Goal: Task Accomplishment & Management: Complete application form

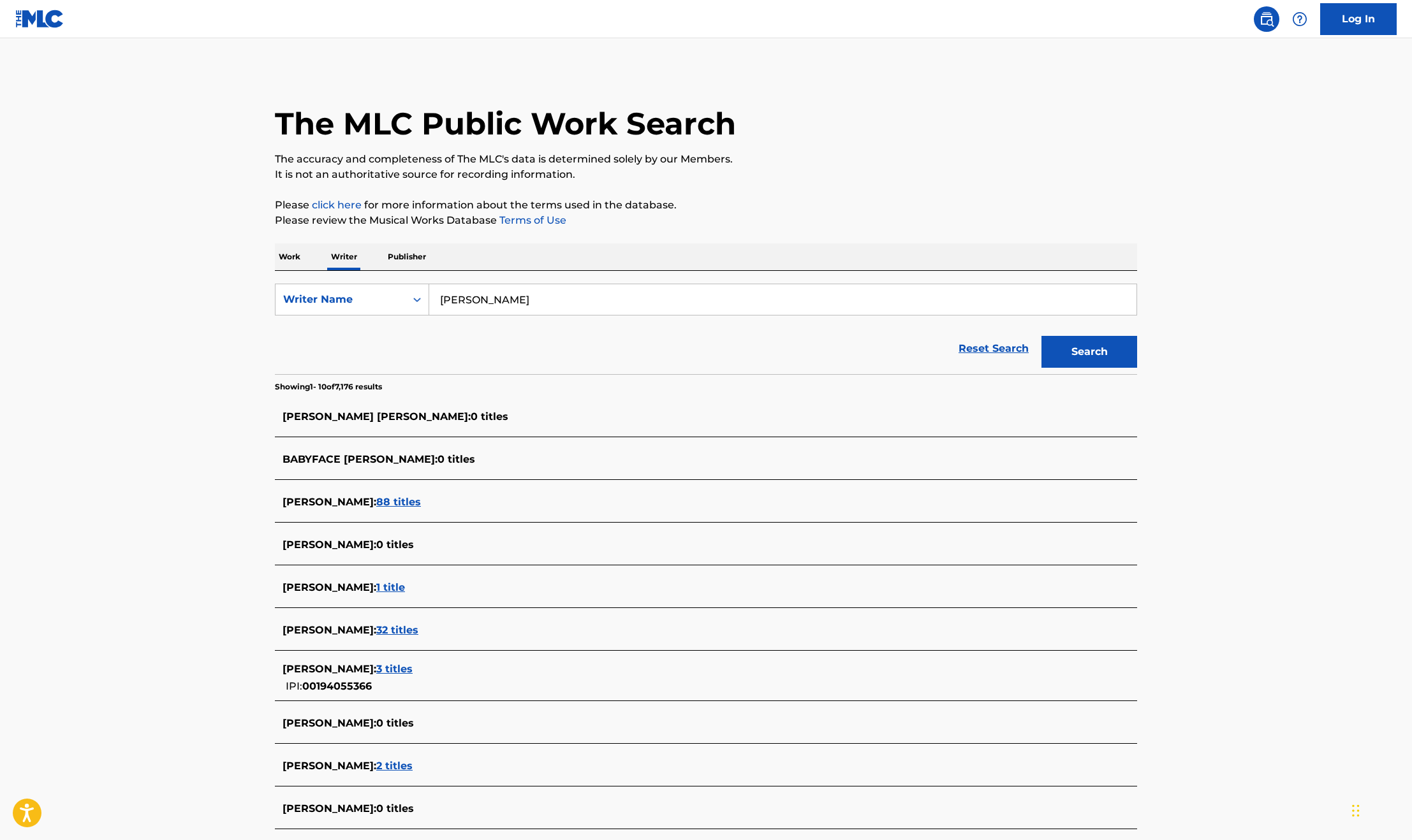
click at [421, 501] on span "88 titles" at bounding box center [398, 501] width 45 height 12
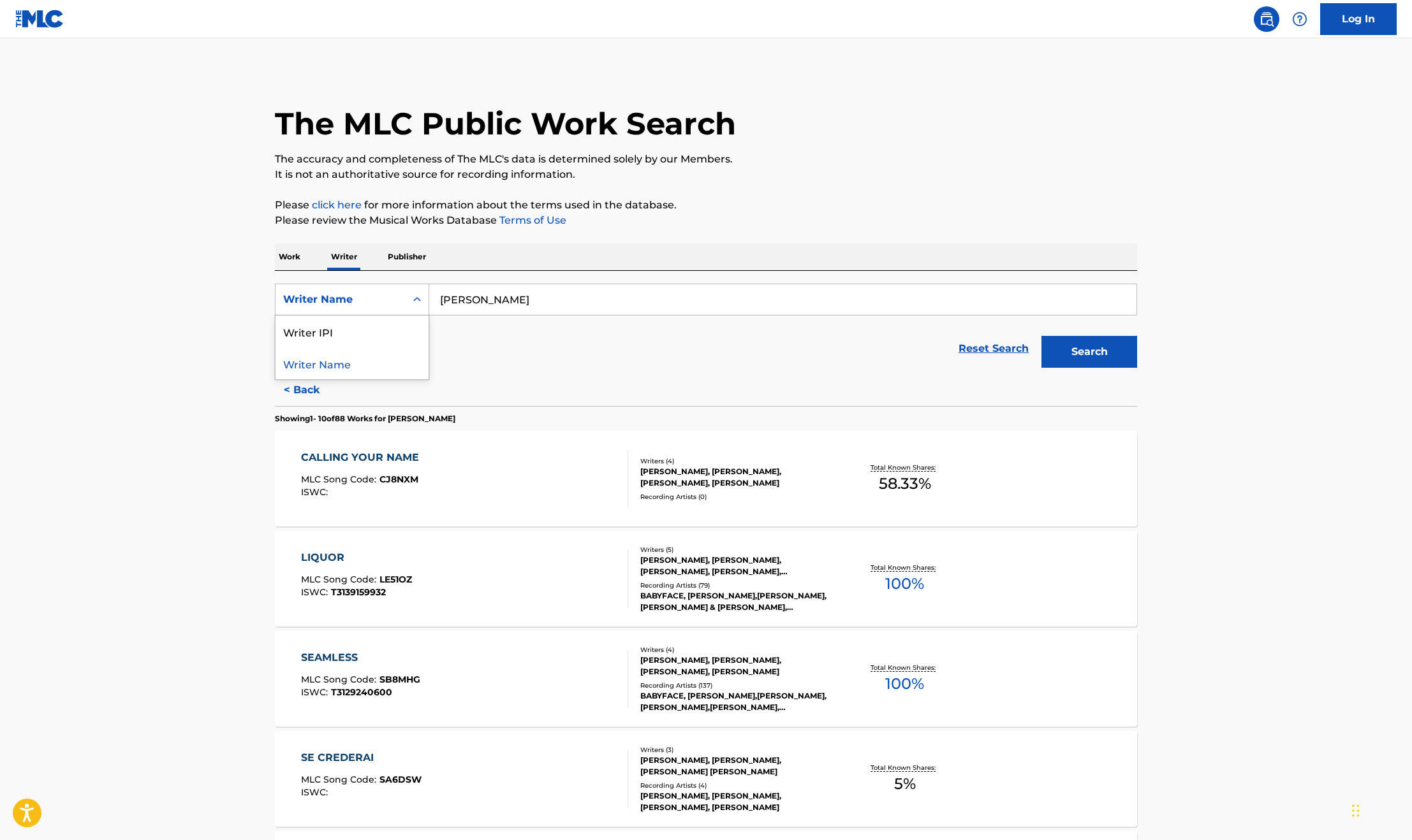
click at [397, 295] on div "Writer Name" at bounding box center [340, 300] width 114 height 15
click at [386, 329] on div "Reset Search Search" at bounding box center [706, 348] width 863 height 51
click at [299, 260] on p "Work" at bounding box center [289, 257] width 30 height 27
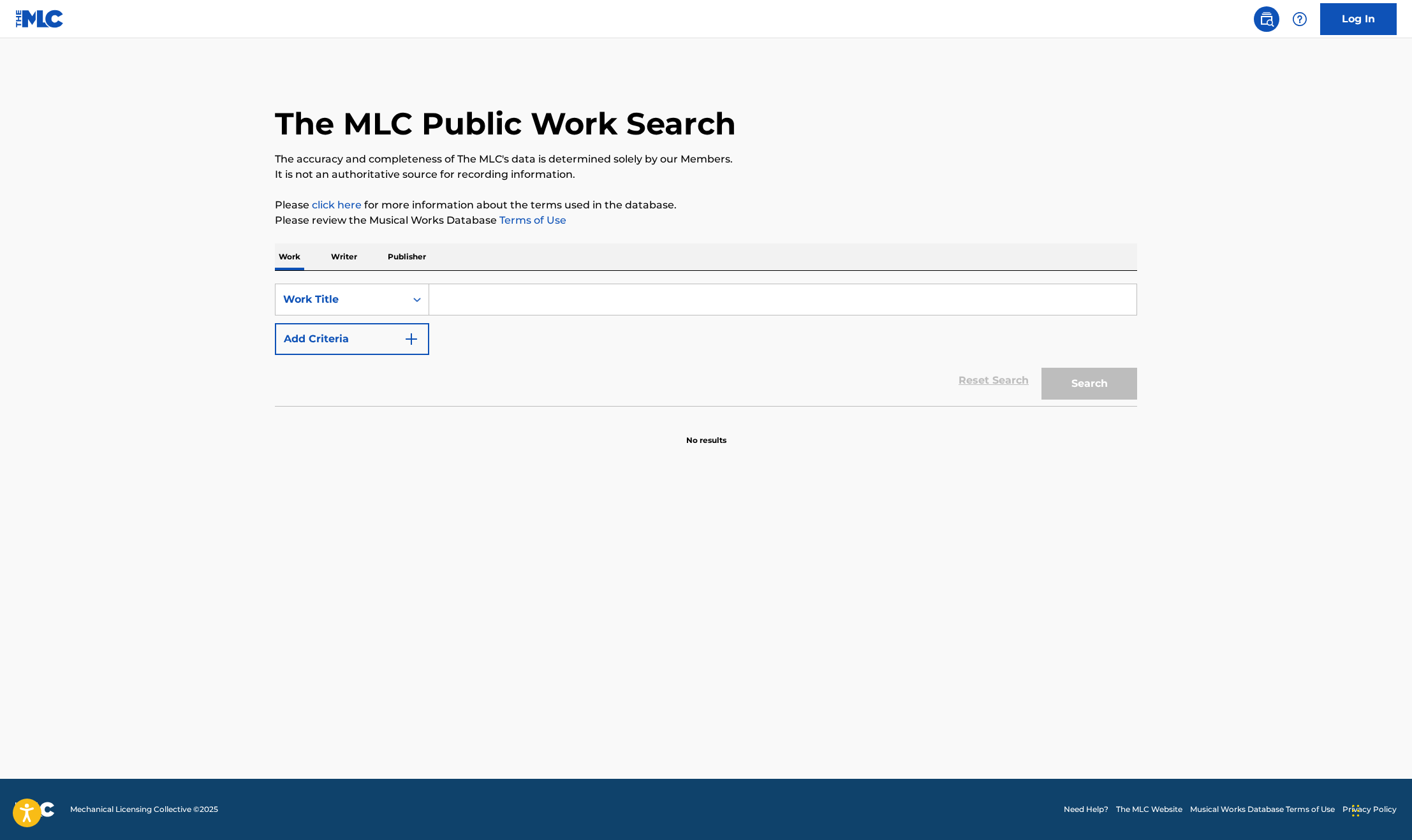
click at [446, 300] on input "Search Form" at bounding box center [783, 300] width 707 height 31
type input "rock steady"
click at [1078, 387] on button "Search" at bounding box center [1089, 383] width 96 height 32
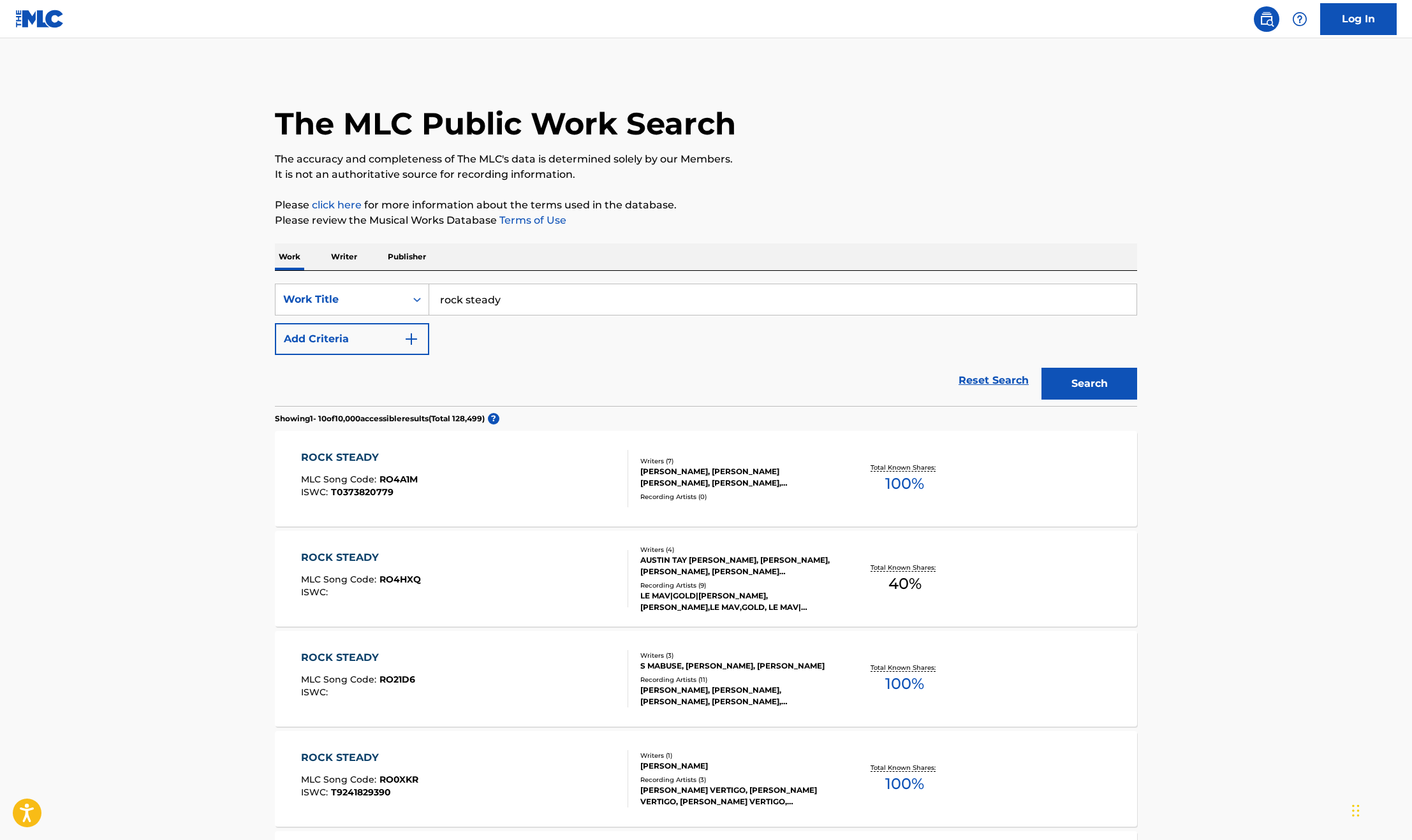
scroll to position [192, 0]
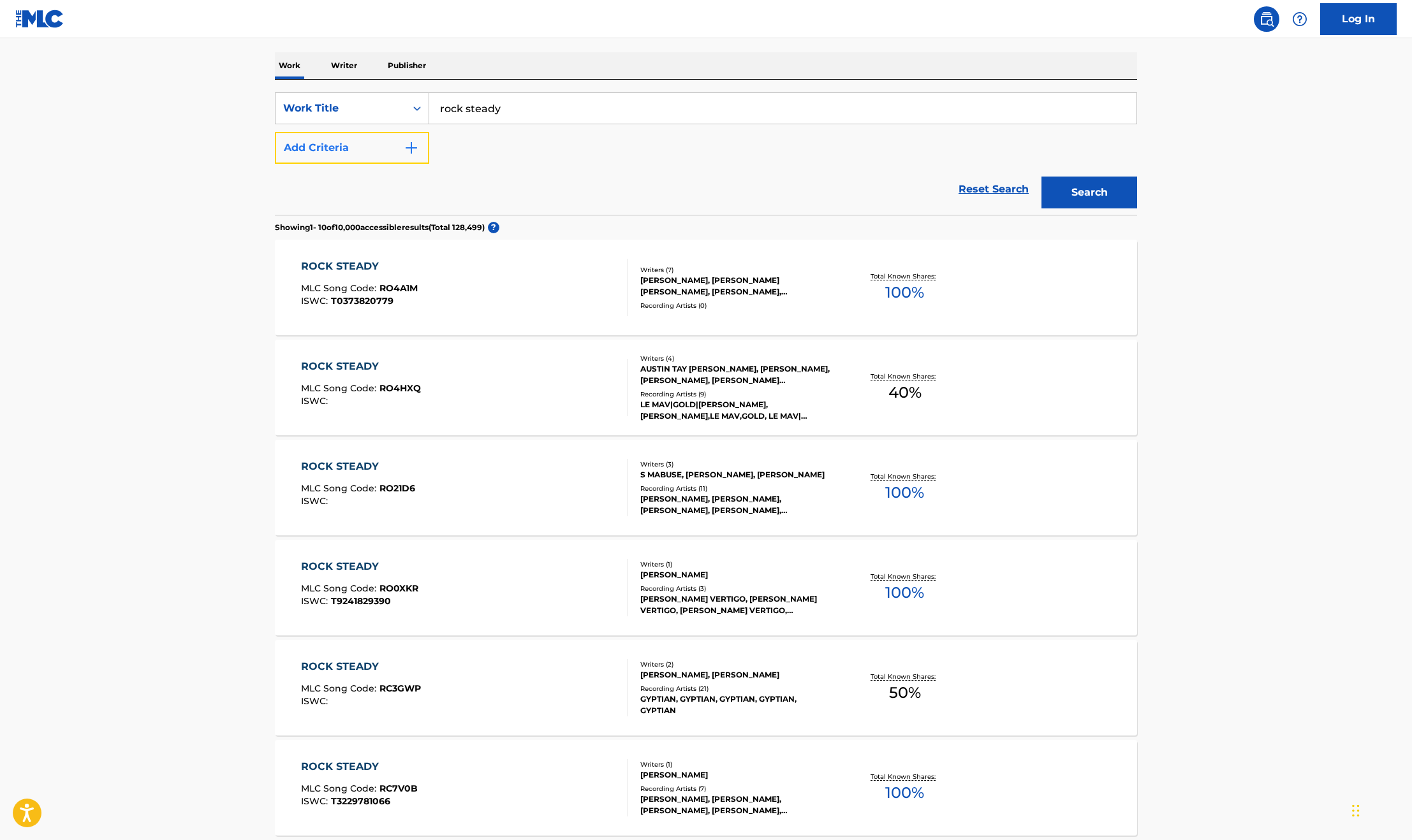
click at [368, 145] on button "Add Criteria" at bounding box center [352, 148] width 155 height 32
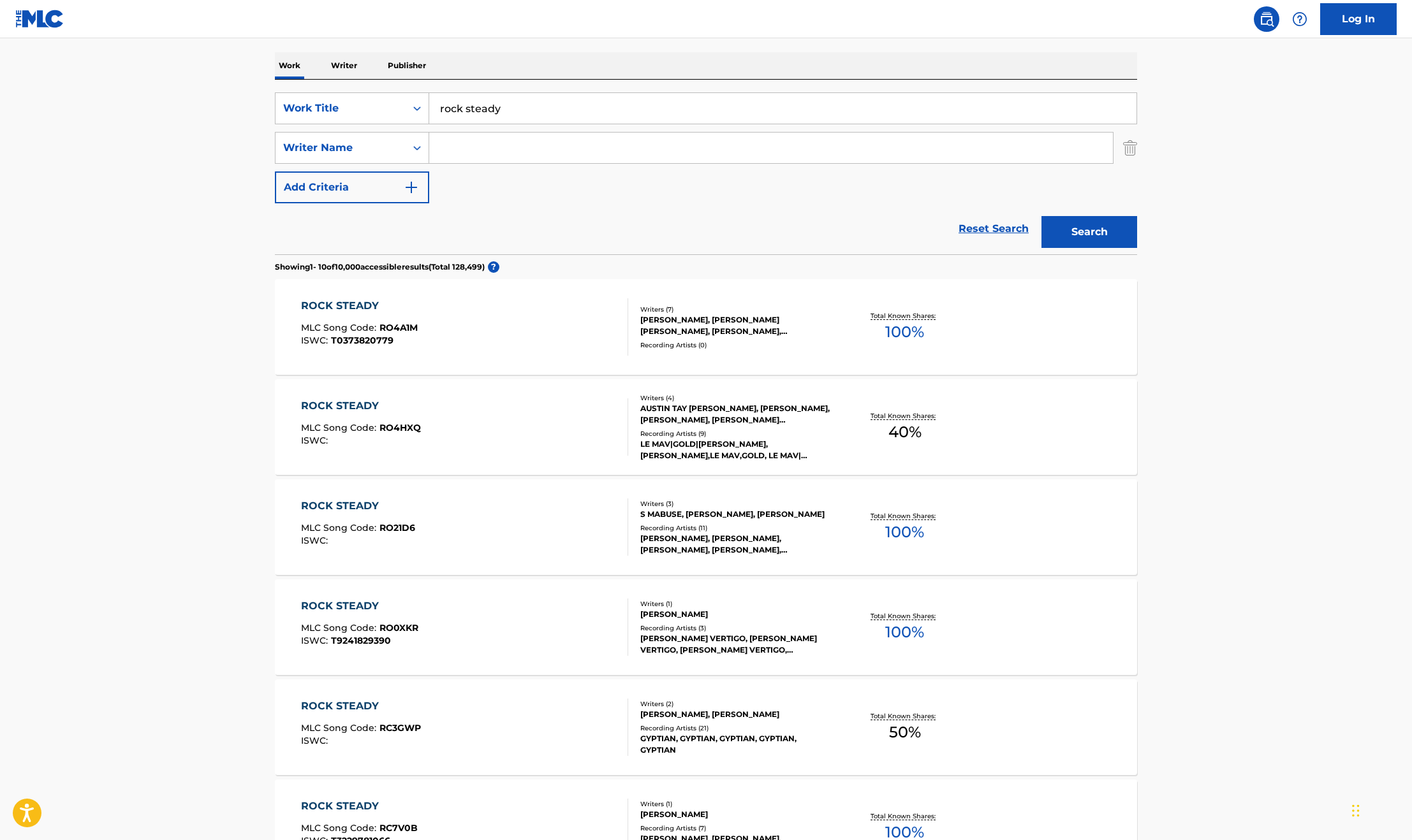
click at [481, 151] on input "Search Form" at bounding box center [771, 148] width 684 height 31
type input "[PERSON_NAME]"
click at [1042, 216] on button "Search" at bounding box center [1089, 232] width 96 height 32
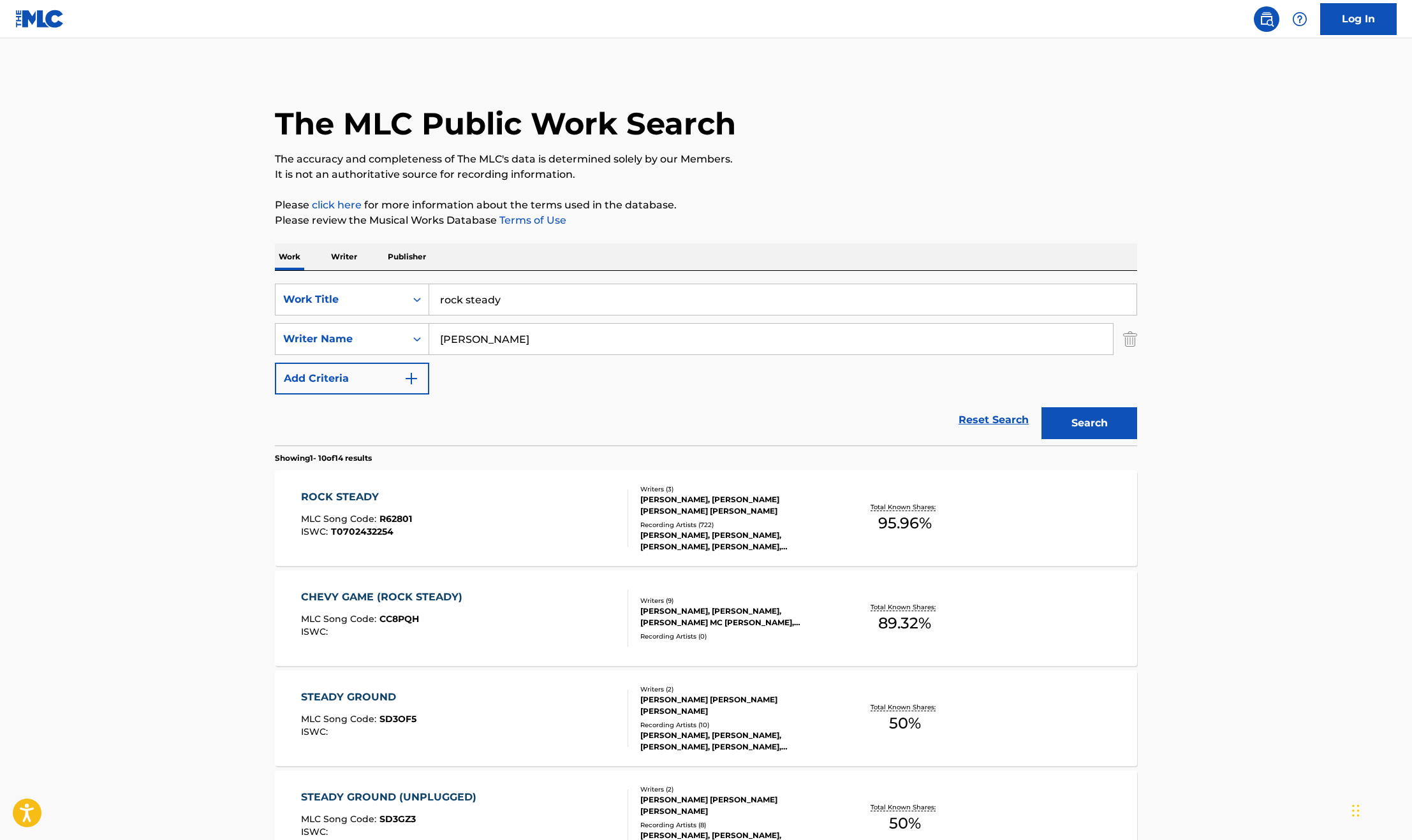
scroll to position [287, 0]
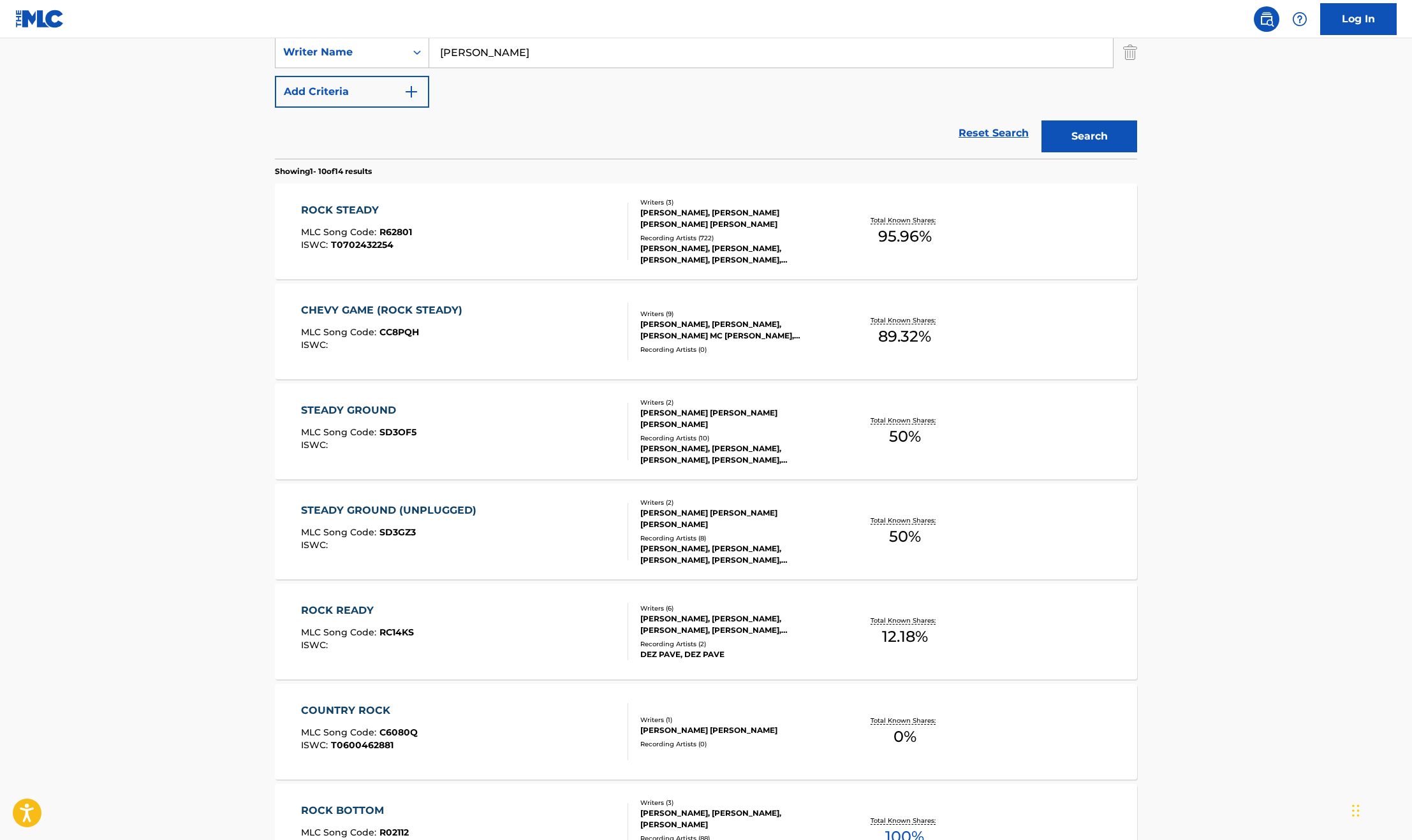
click at [490, 228] on div "ROCK STEADY MLC Song Code : R62801 ISWC : T0702432254" at bounding box center [464, 232] width 328 height 58
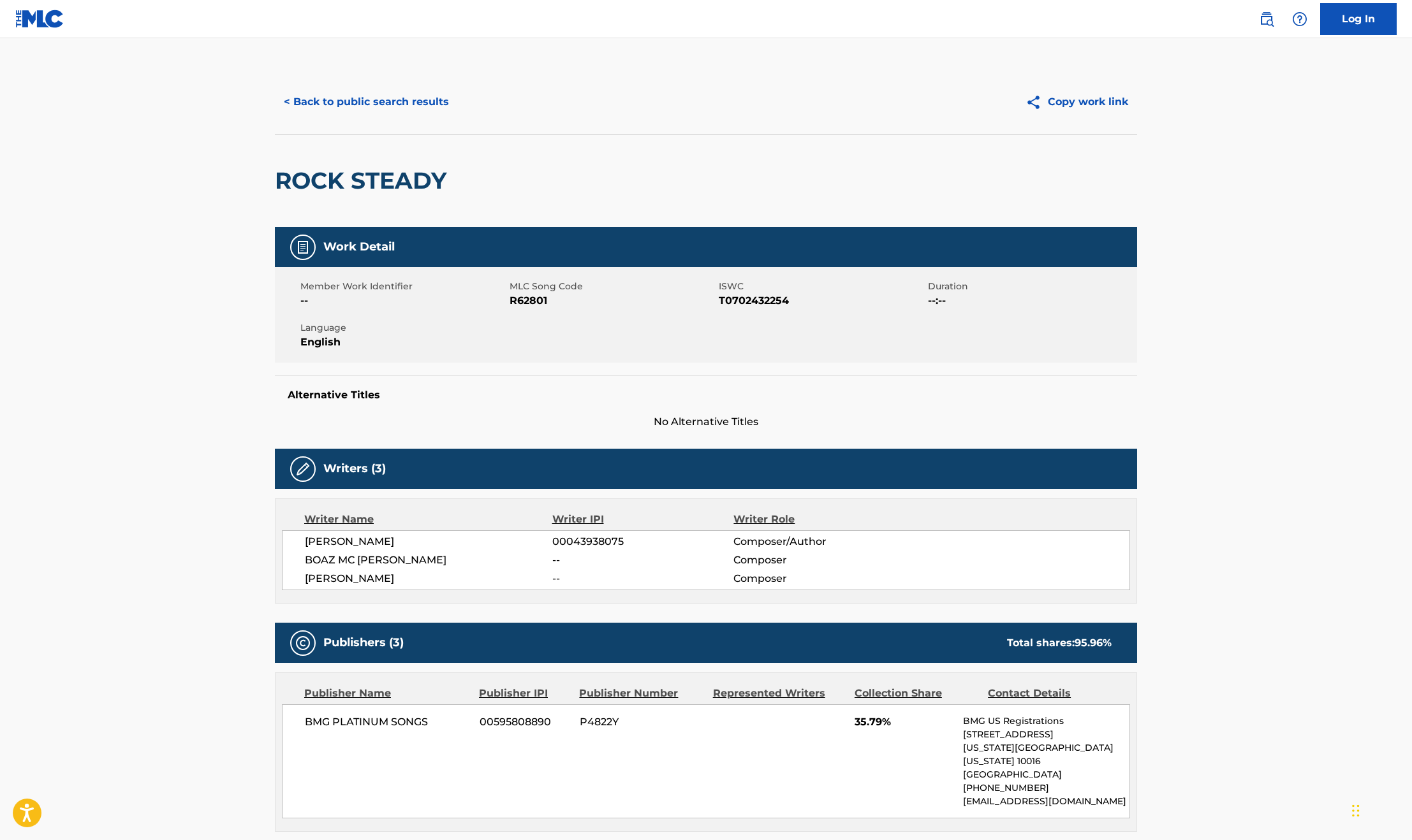
drag, startPoint x: 1179, startPoint y: 400, endPoint x: 1284, endPoint y: 393, distance: 105.2
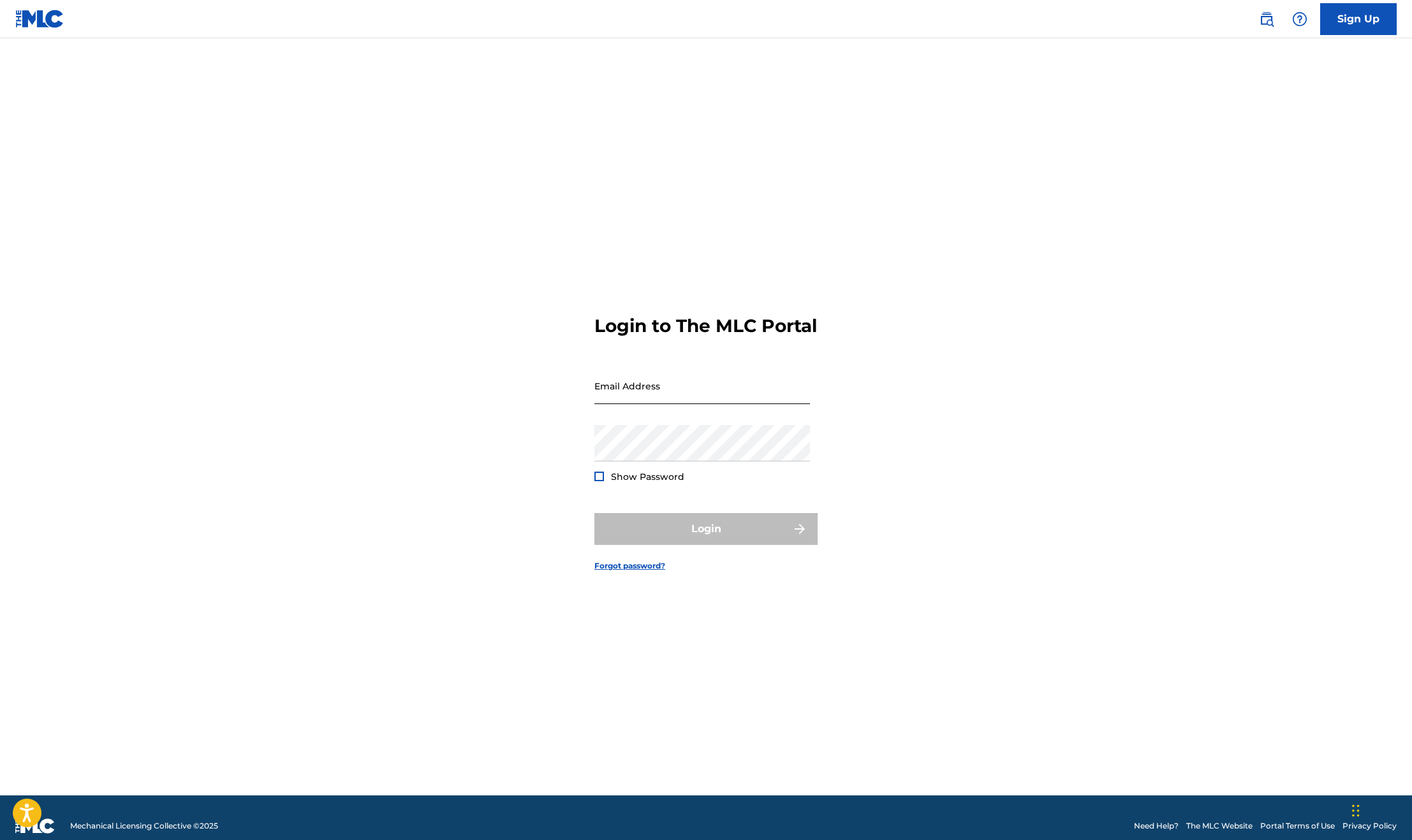
click at [674, 390] on input "Email Address" at bounding box center [703, 385] width 216 height 36
type input "Blake.crawford@bluewatermusic.com"
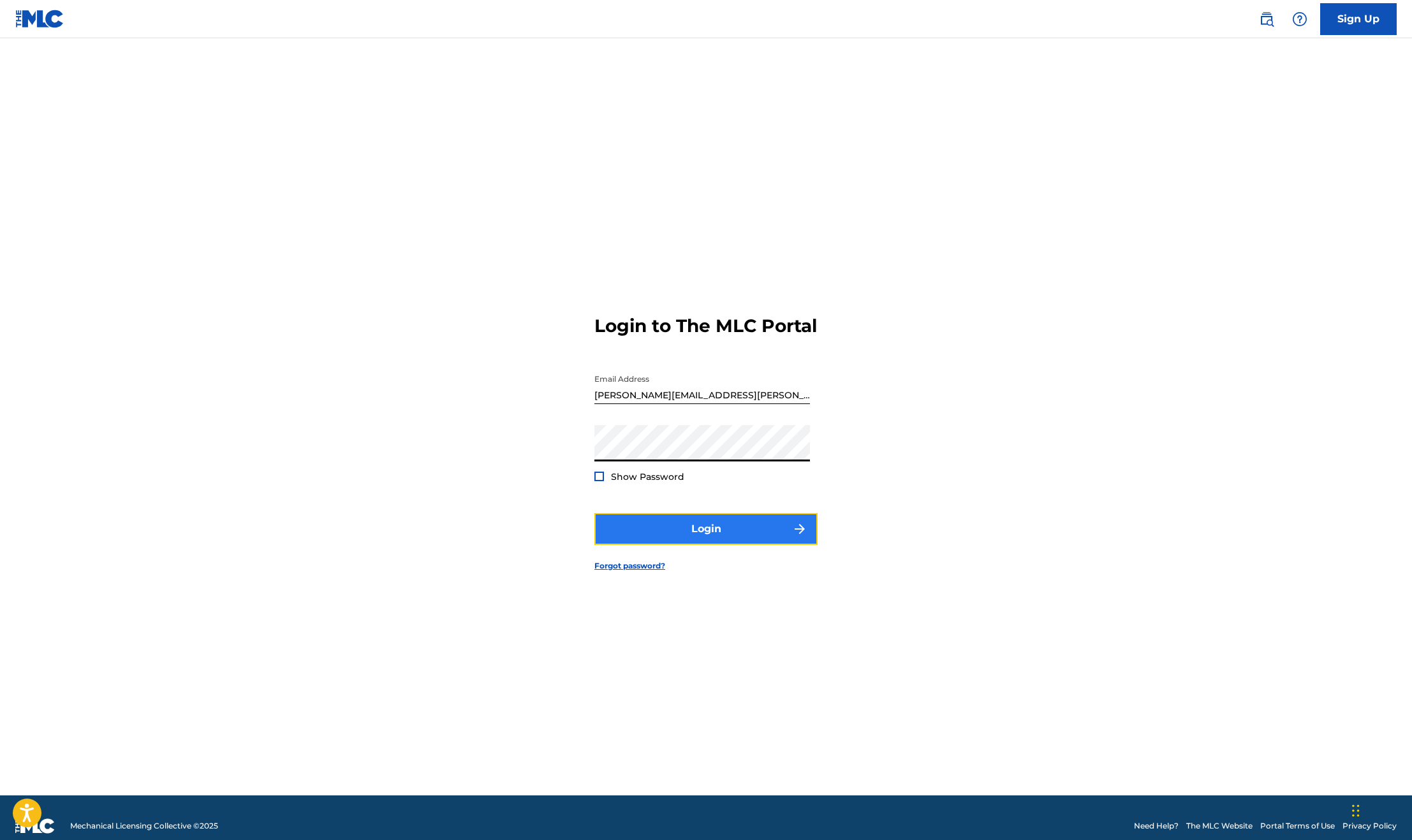
click at [701, 545] on button "Login" at bounding box center [706, 529] width 223 height 32
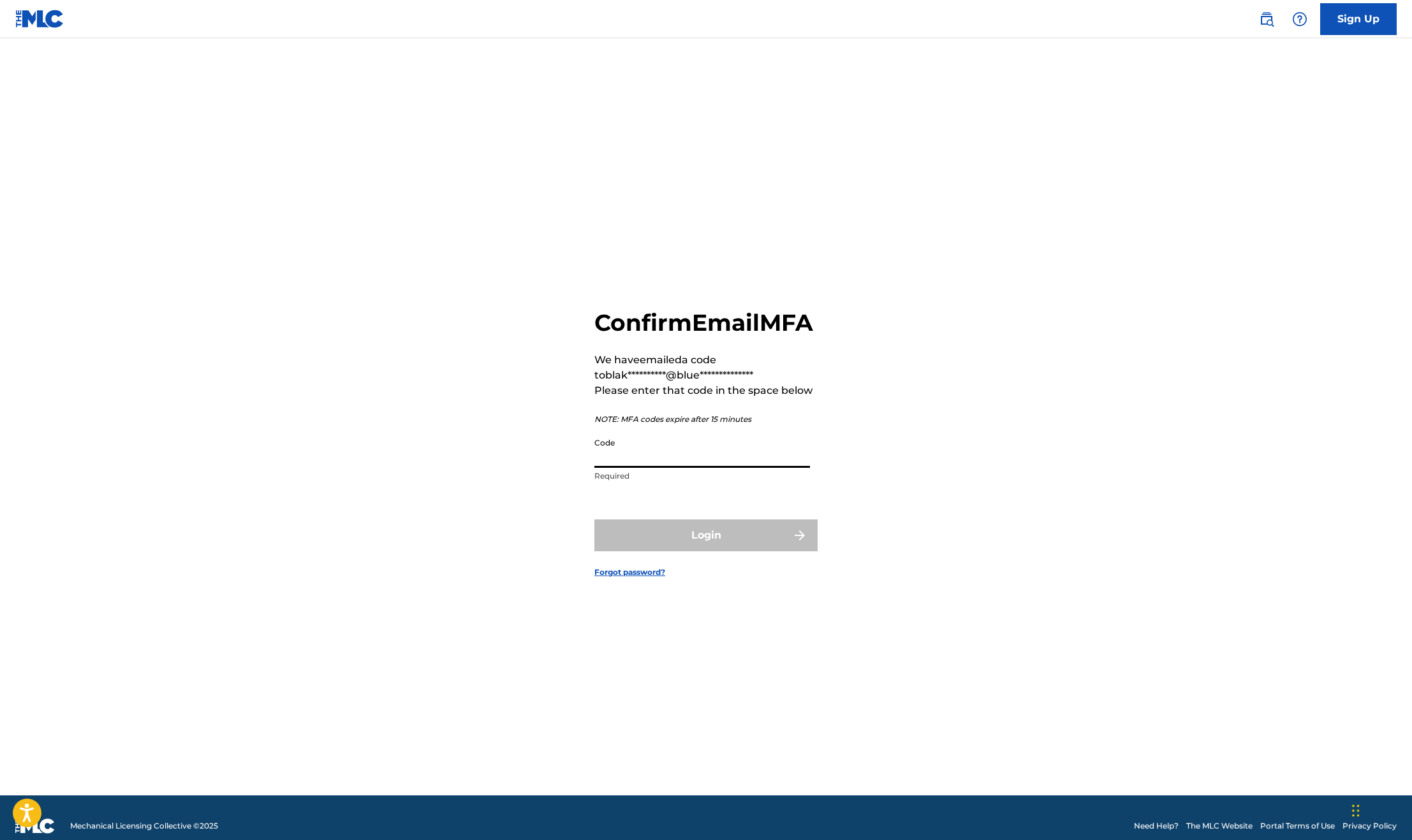
click at [652, 467] on input "Code" at bounding box center [703, 449] width 216 height 36
click at [1043, 620] on div "**********" at bounding box center [706, 433] width 893 height 726
click at [710, 465] on input "Code" at bounding box center [703, 449] width 216 height 36
paste input "031597"
type input "031597"
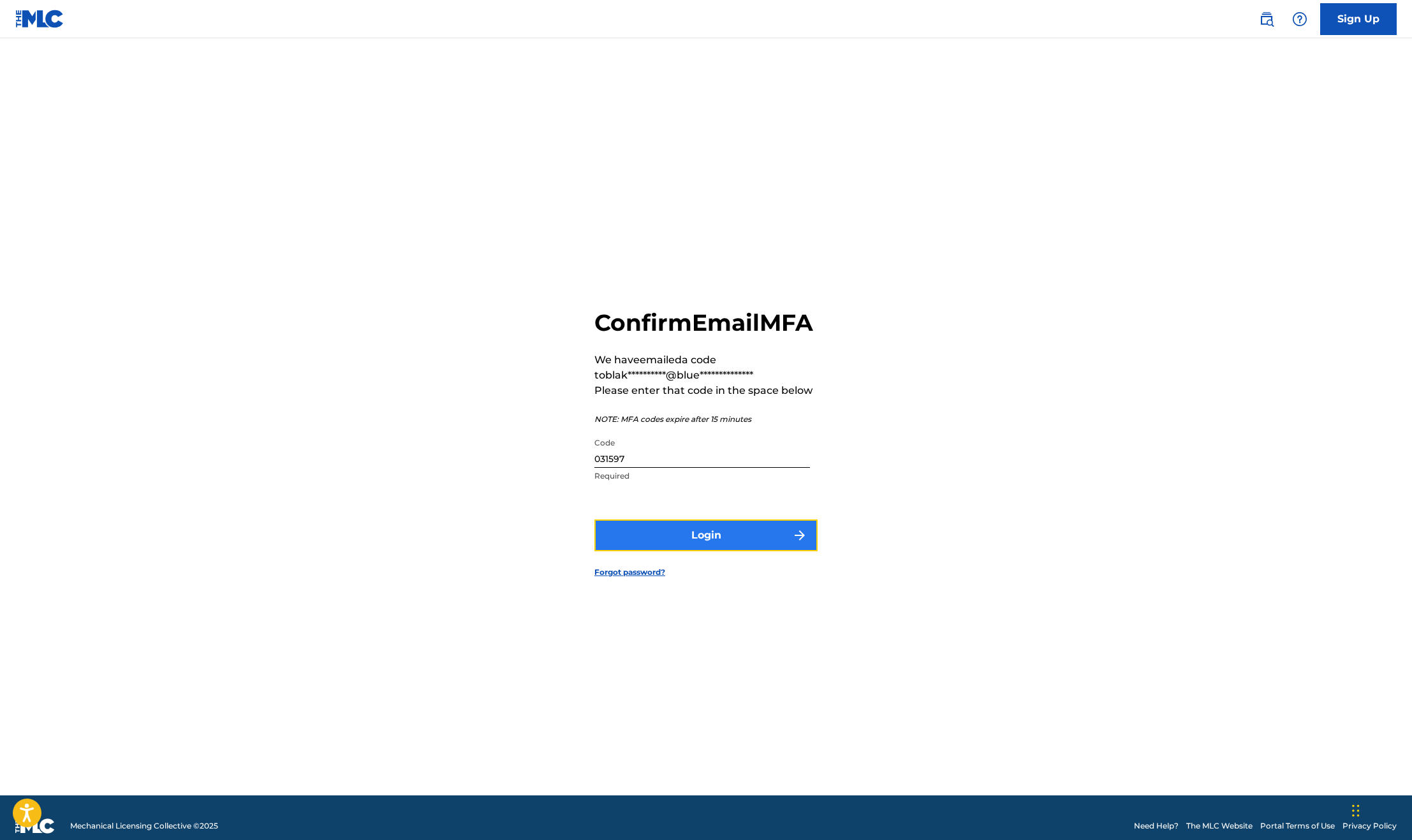
click at [713, 541] on button "Login" at bounding box center [706, 536] width 223 height 32
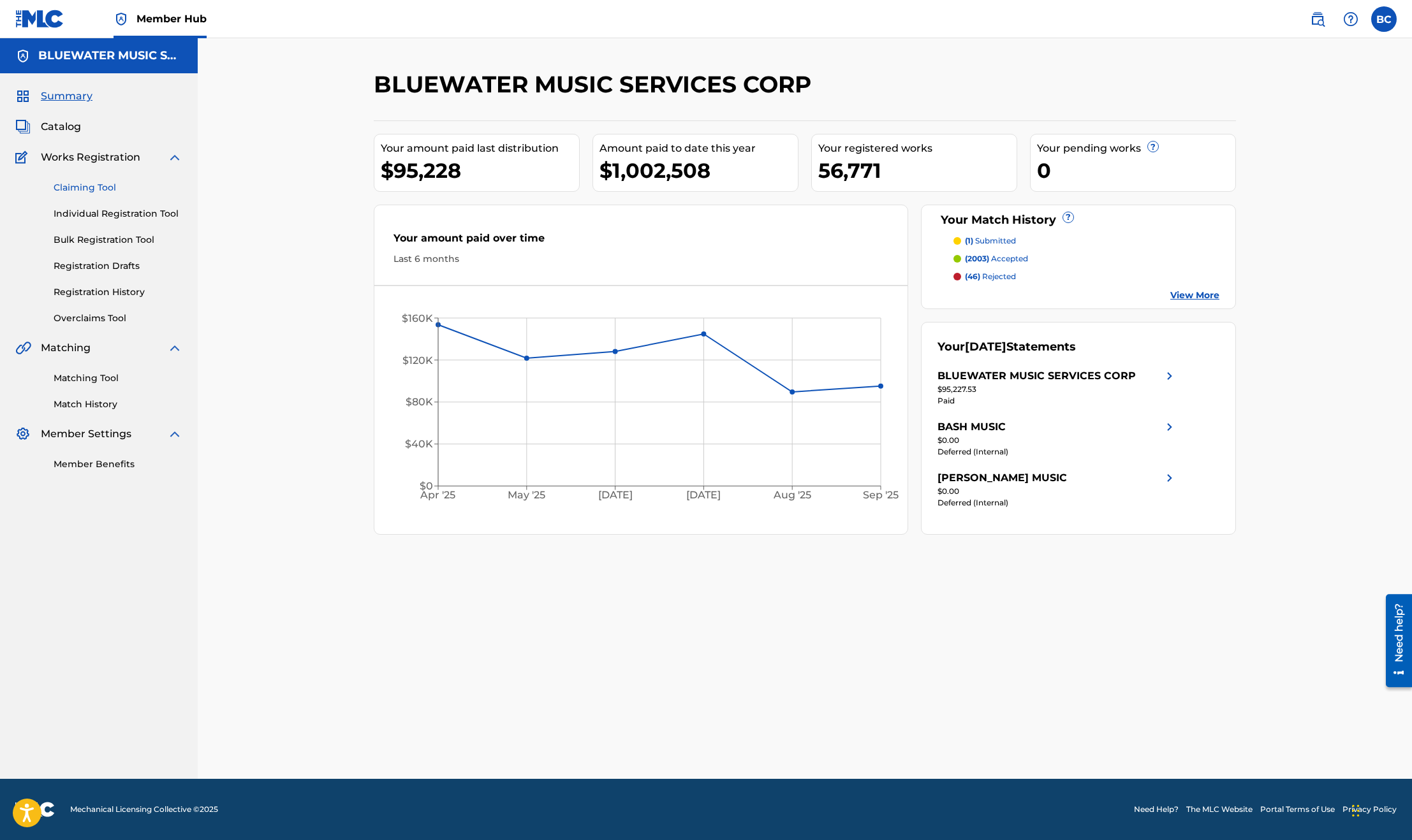
click at [100, 184] on link "Claiming Tool" at bounding box center [118, 188] width 128 height 13
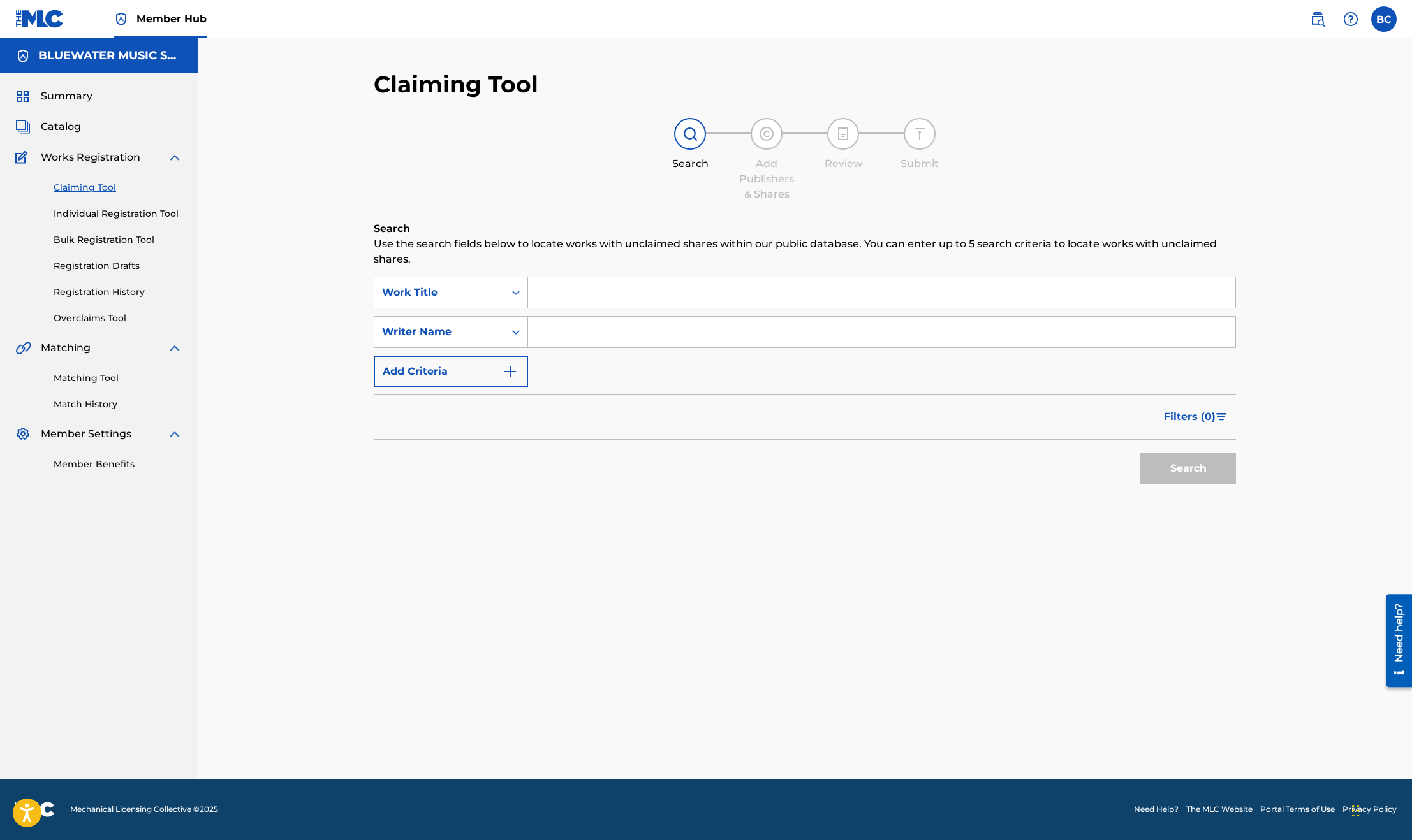
click at [565, 297] on input "Search Form" at bounding box center [881, 292] width 707 height 31
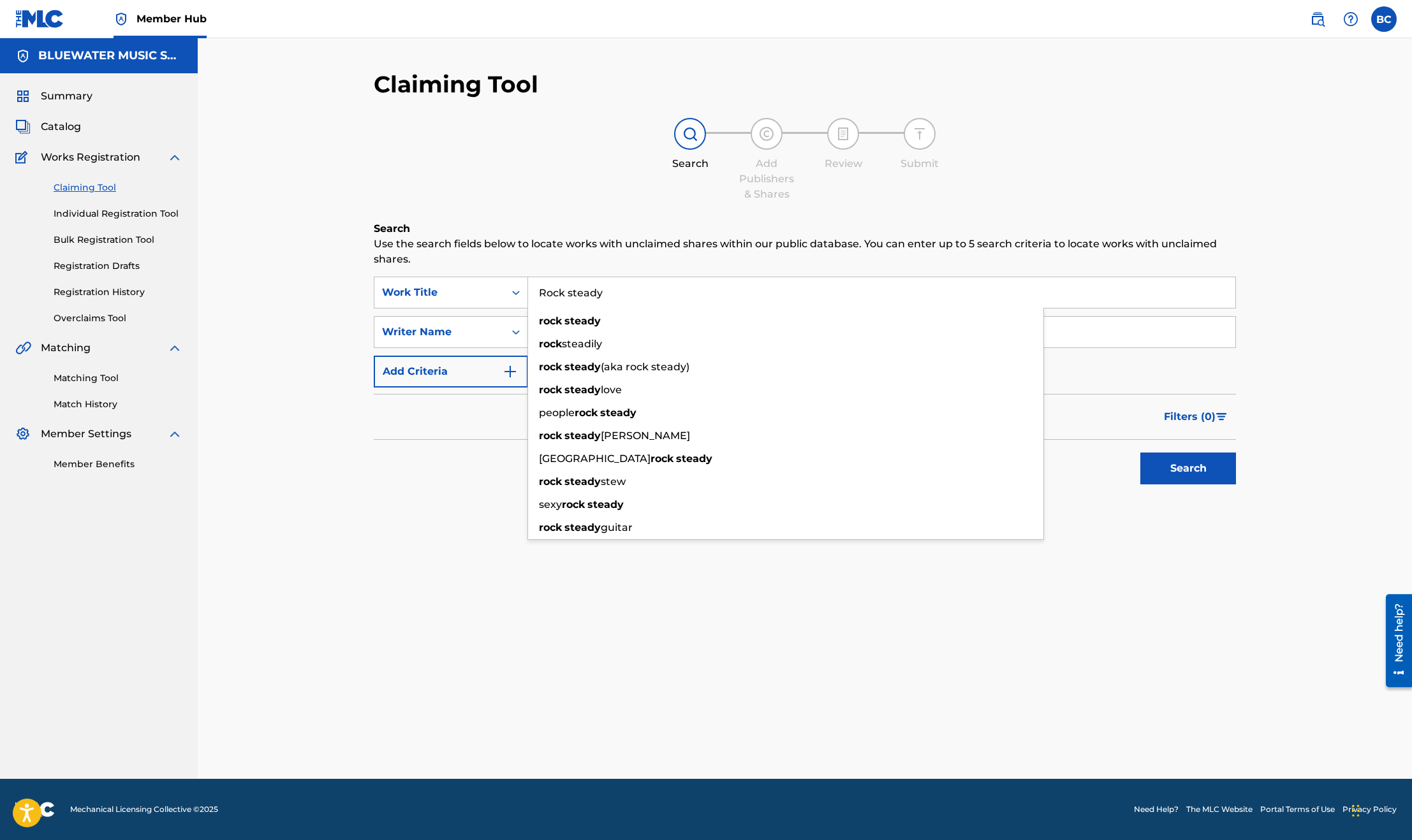
type input "Rock steady"
click at [1140, 453] on button "Search" at bounding box center [1188, 469] width 96 height 32
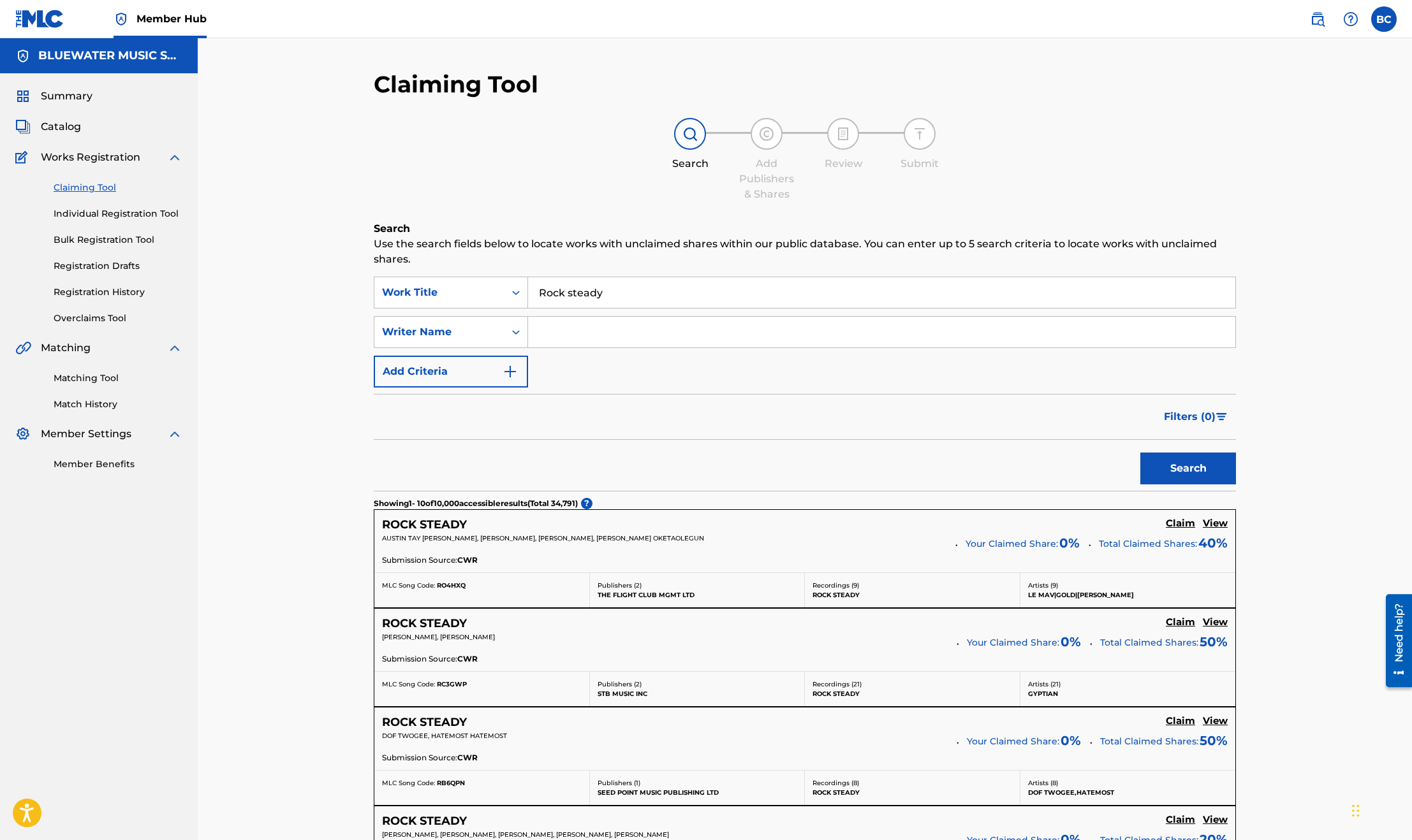
click at [584, 326] on input "Search Form" at bounding box center [881, 332] width 707 height 31
type input "[PERSON_NAME]"
click at [1140, 453] on button "Search" at bounding box center [1188, 469] width 96 height 32
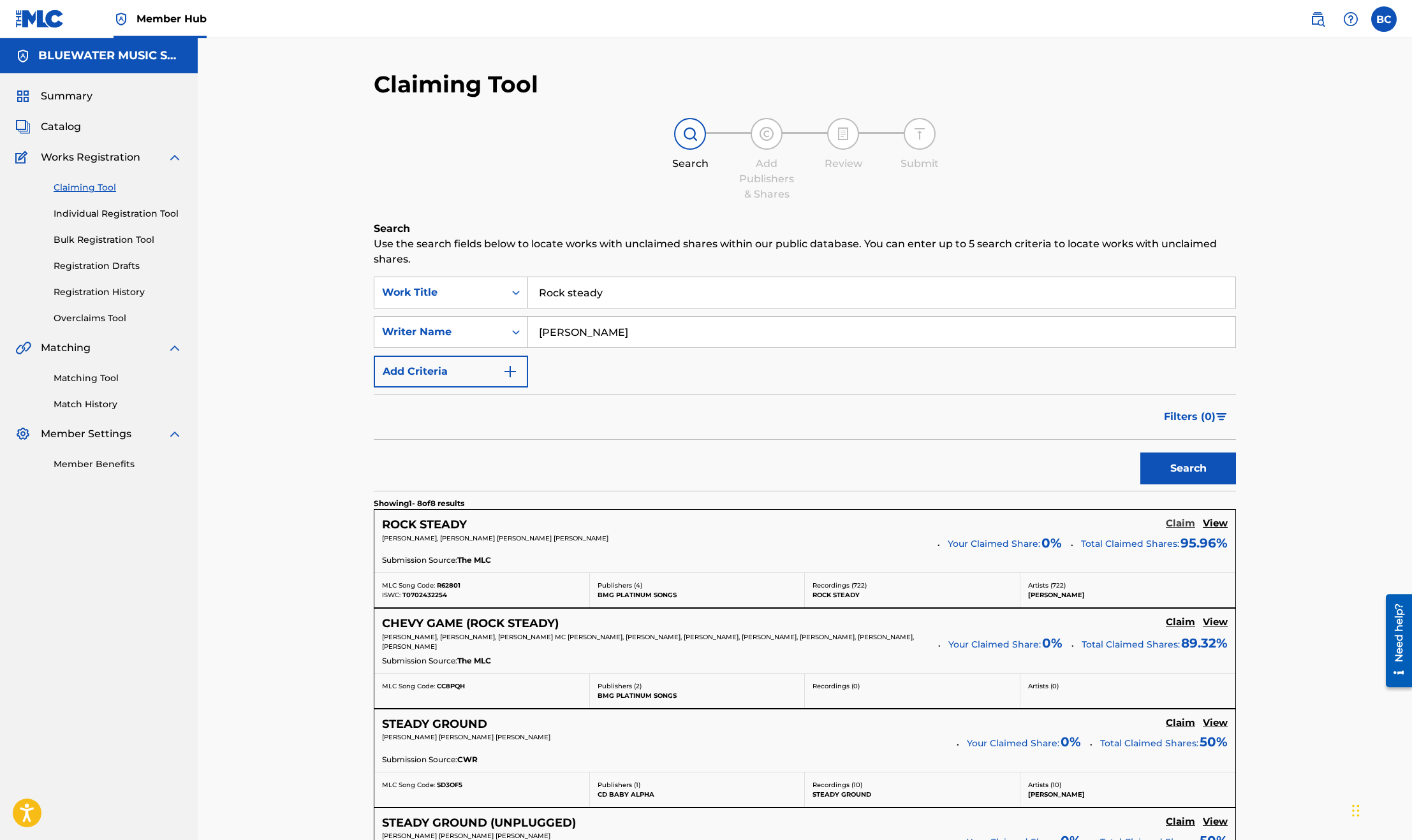
click at [1177, 526] on h5 "Claim" at bounding box center [1181, 523] width 30 height 12
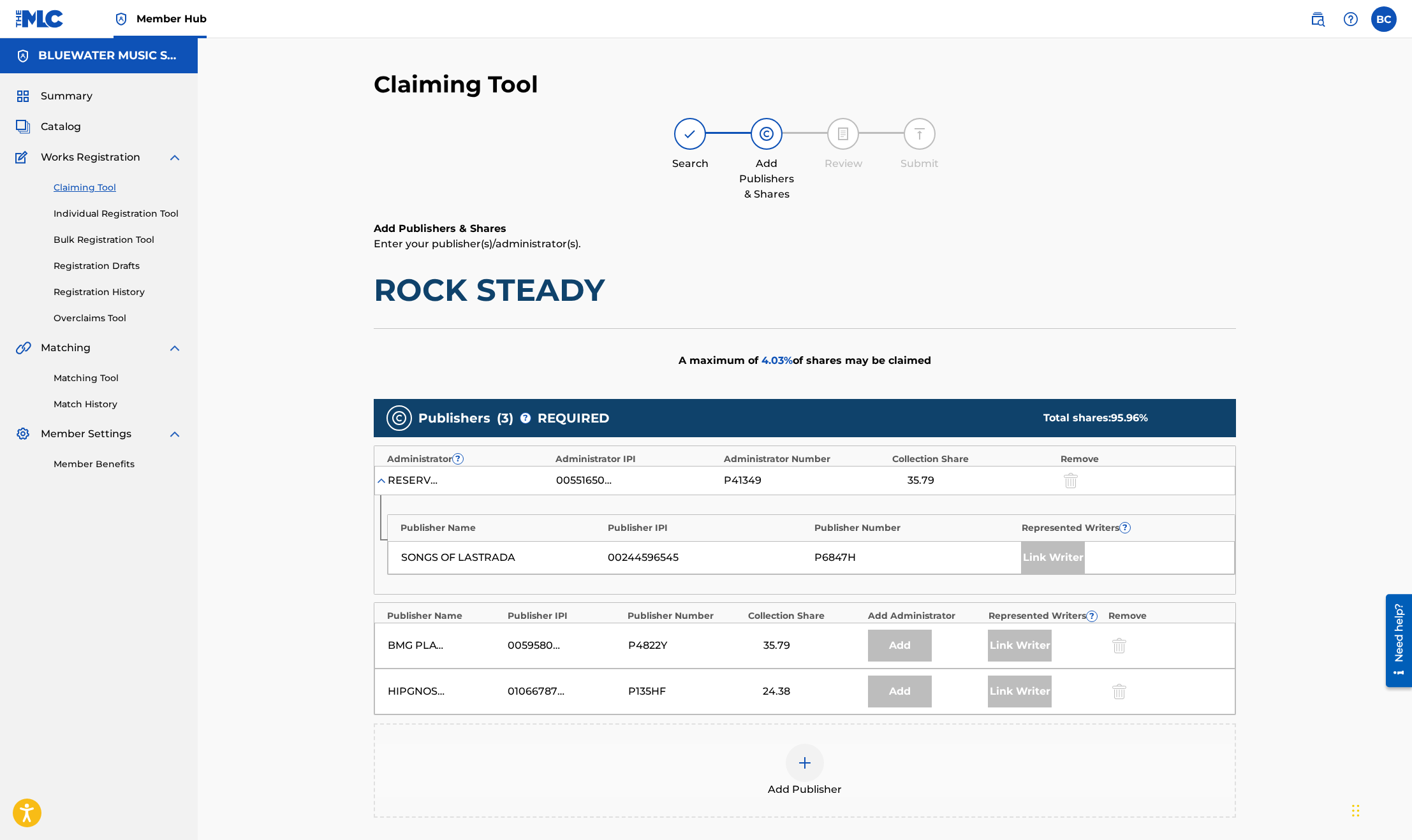
scroll to position [187, 0]
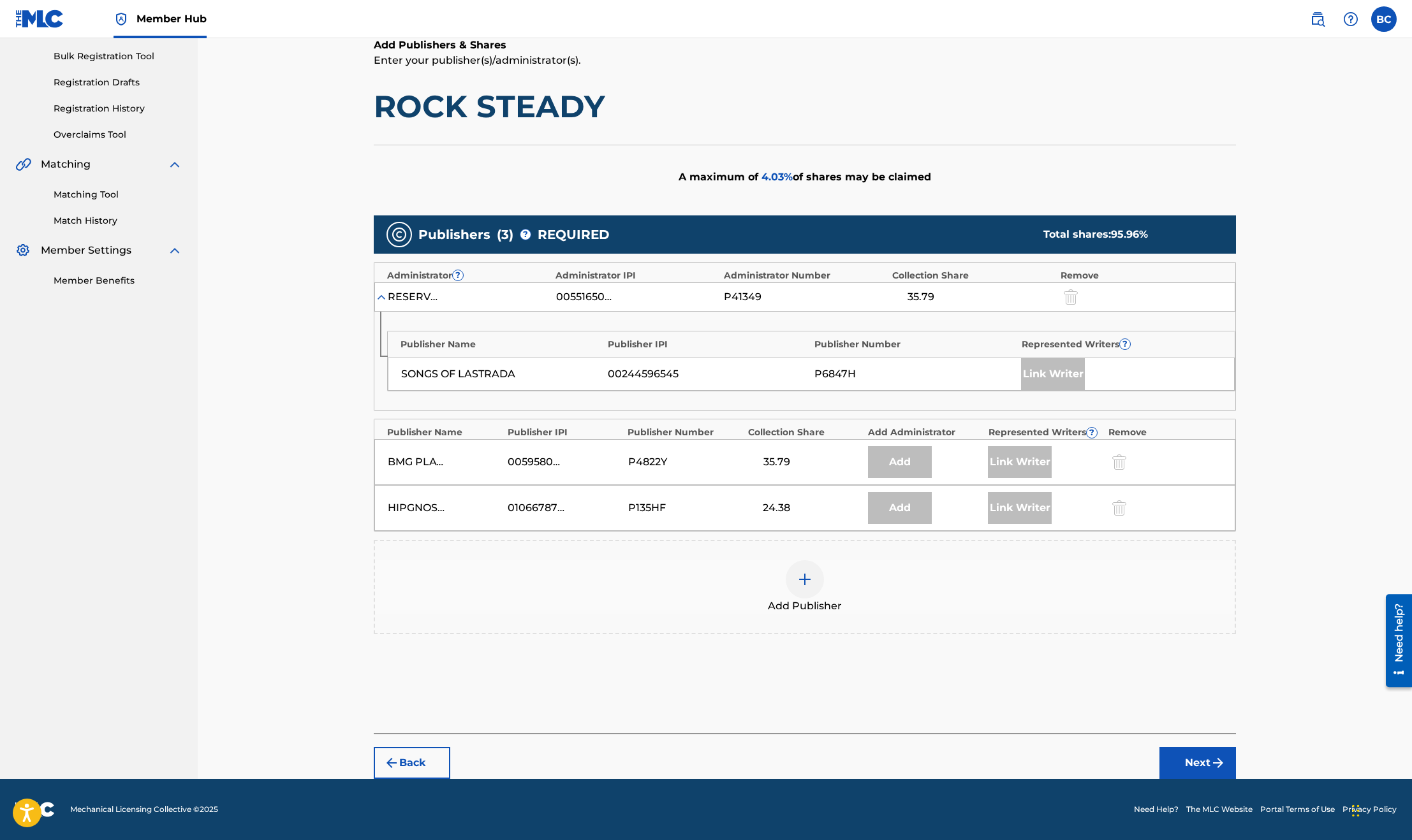
click at [796, 574] on div at bounding box center [804, 579] width 38 height 38
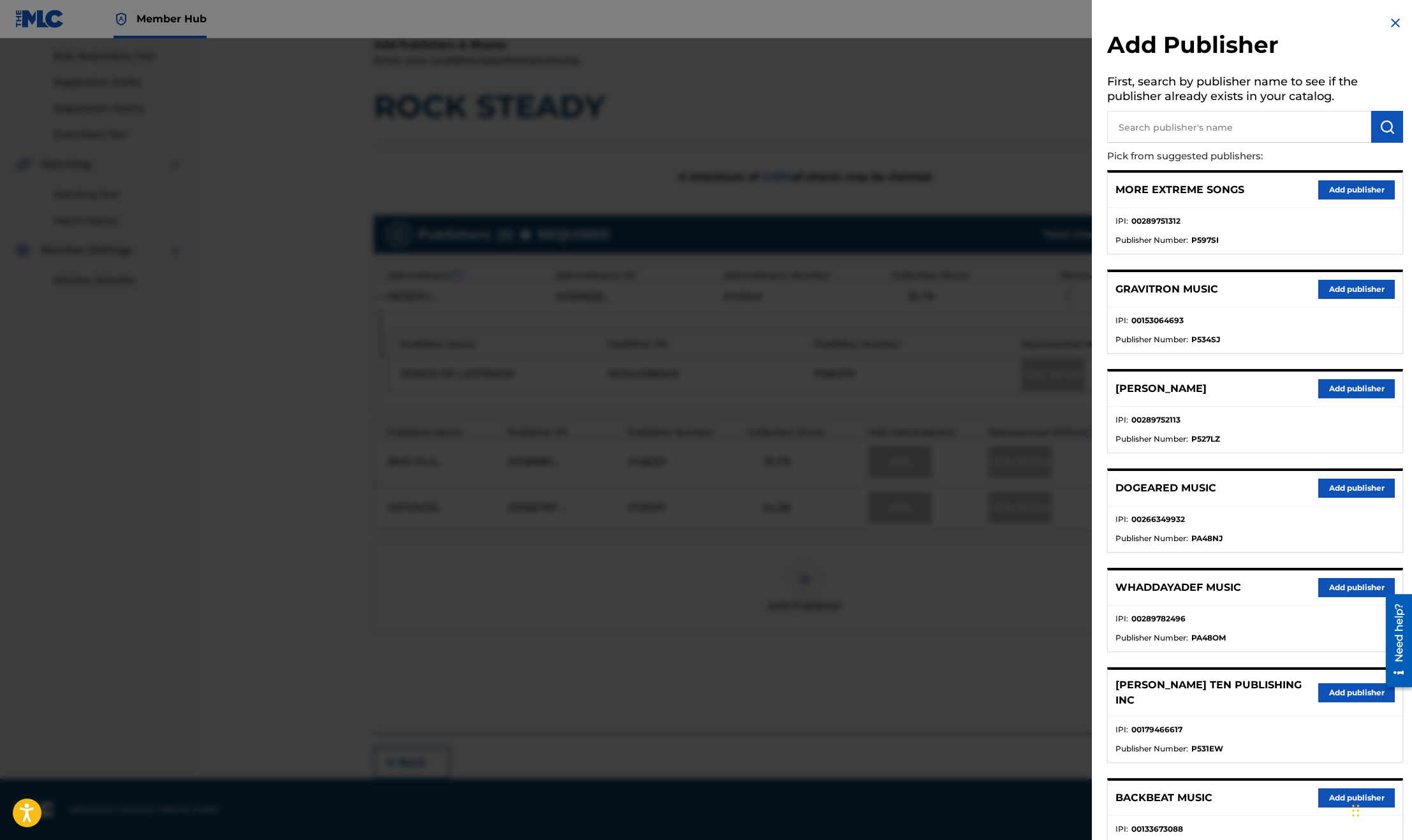
click at [1169, 128] on input "text" at bounding box center [1240, 127] width 264 height 32
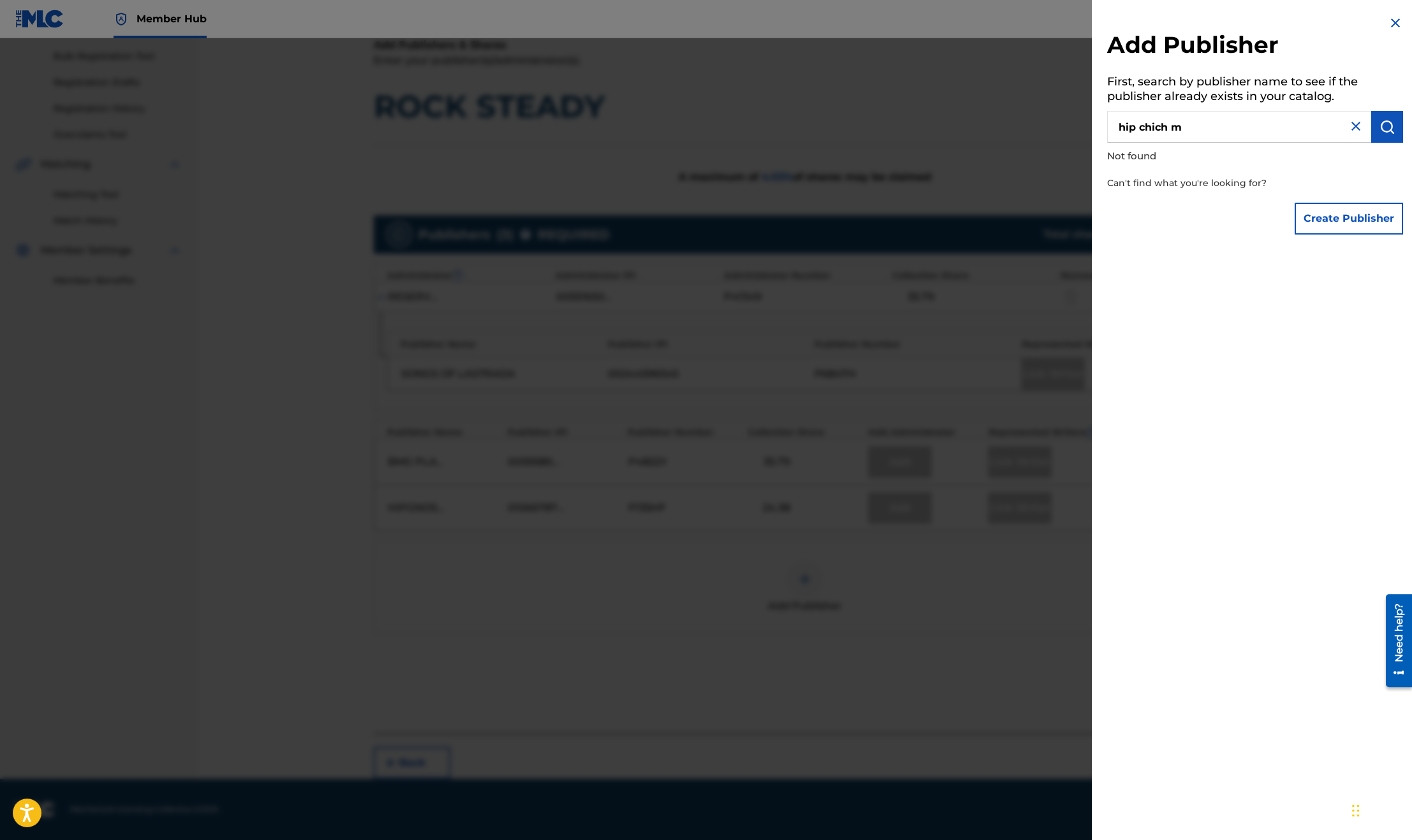
click at [1163, 127] on input "hip chich m" at bounding box center [1240, 127] width 264 height 32
click at [1163, 125] on input "hip chih m" at bounding box center [1240, 127] width 264 height 32
type input "hip chic m"
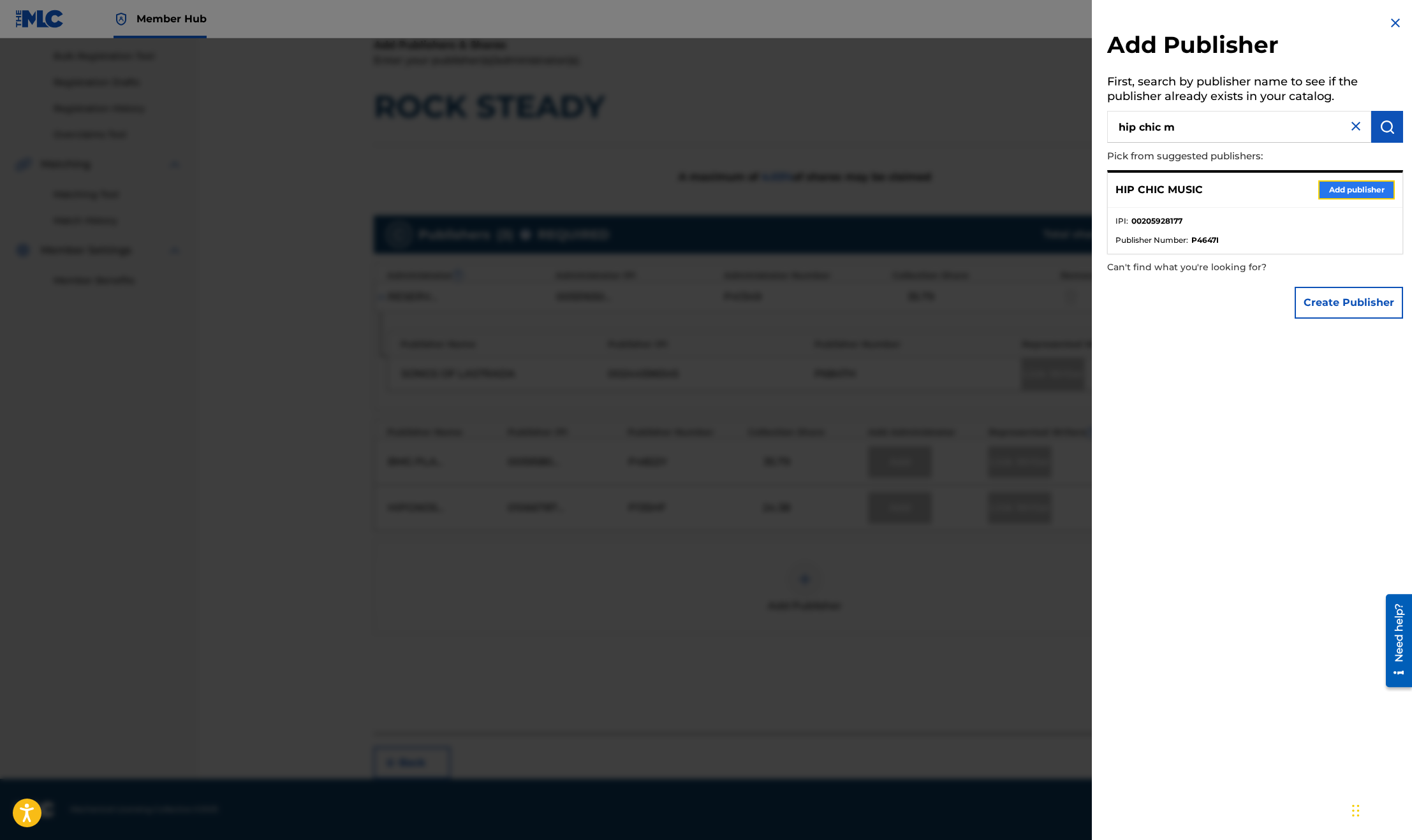
click at [1335, 192] on button "Add publisher" at bounding box center [1357, 190] width 76 height 20
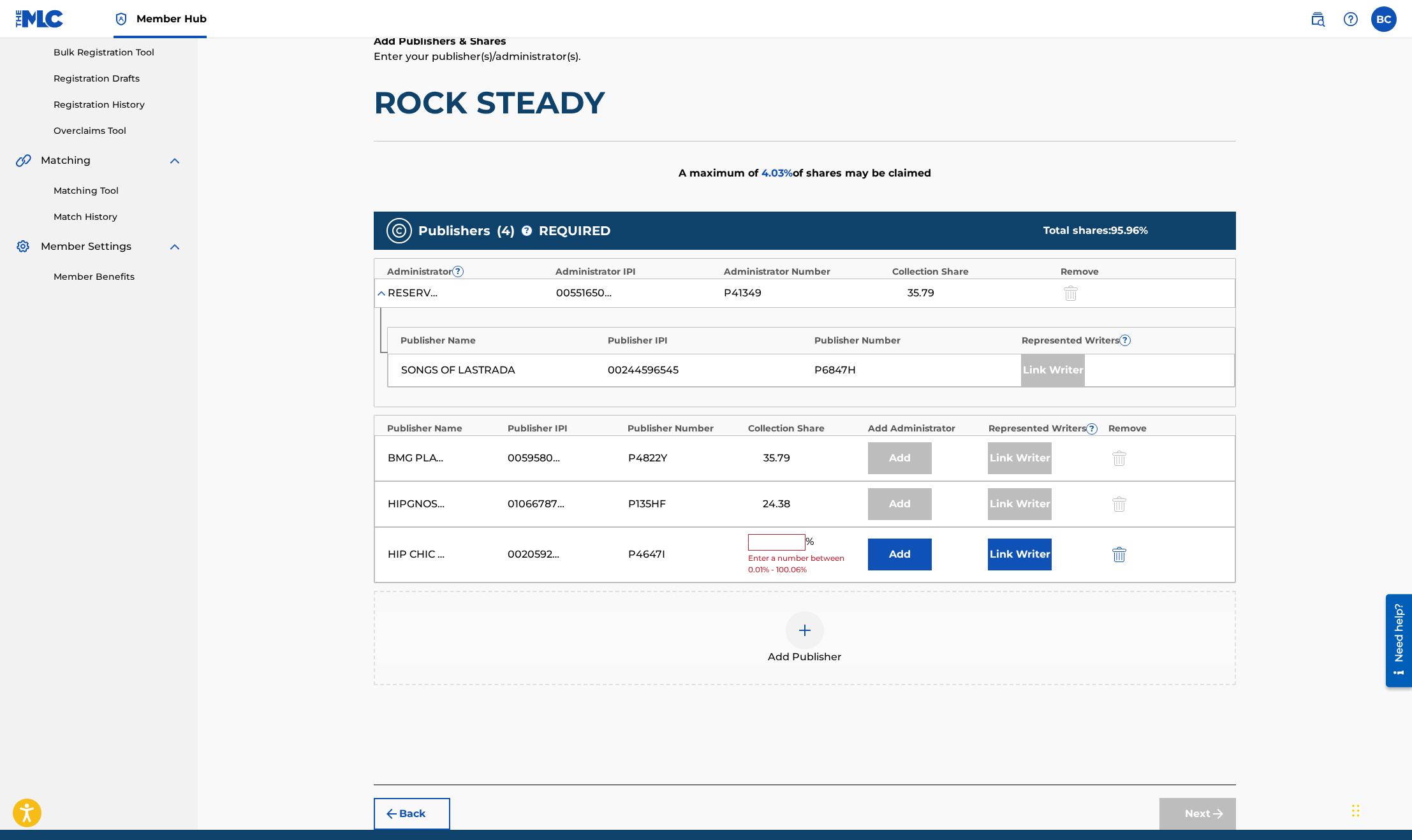
click at [777, 544] on input "text" at bounding box center [777, 542] width 58 height 17
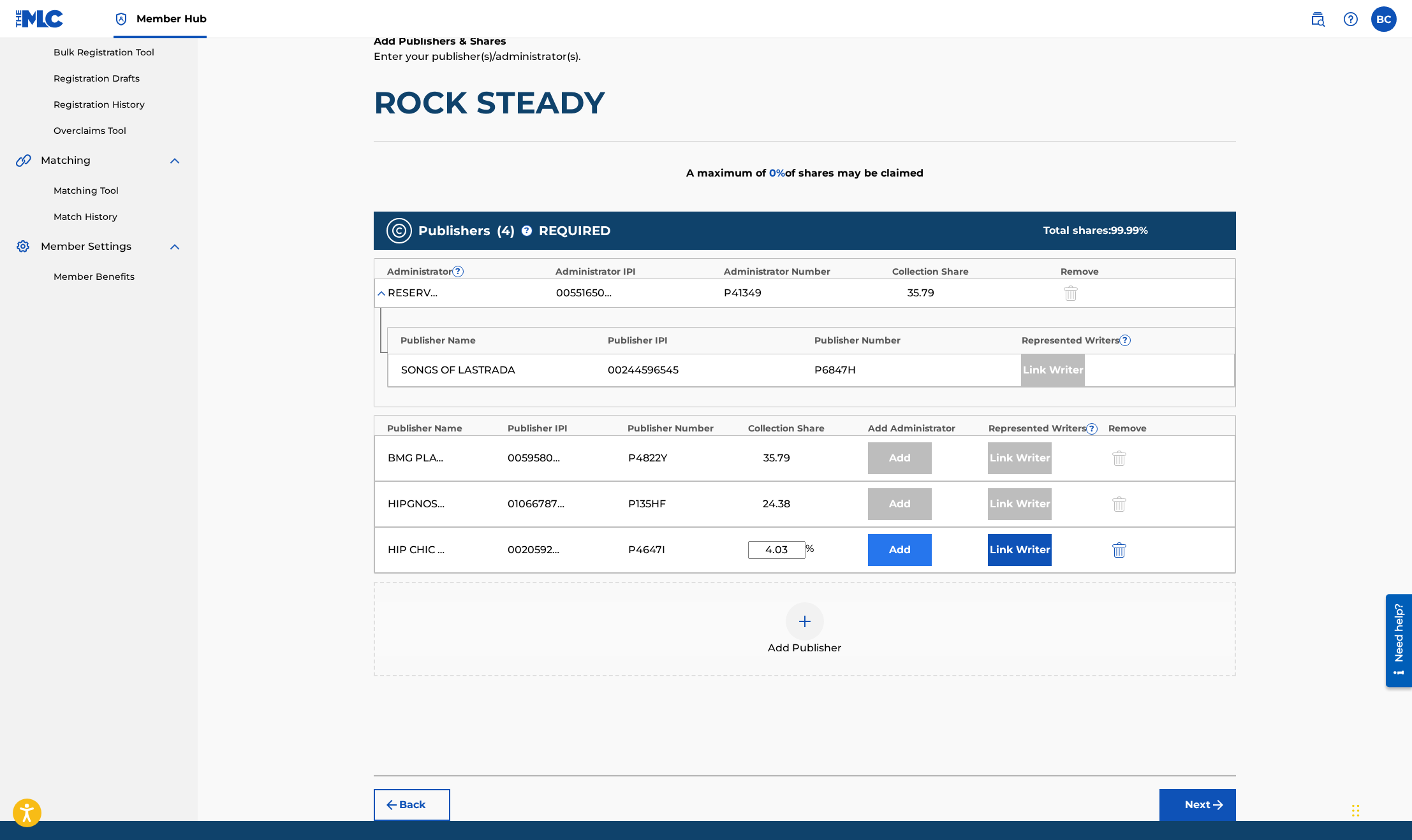
type input "4.03"
click at [908, 555] on button "Add" at bounding box center [900, 550] width 64 height 32
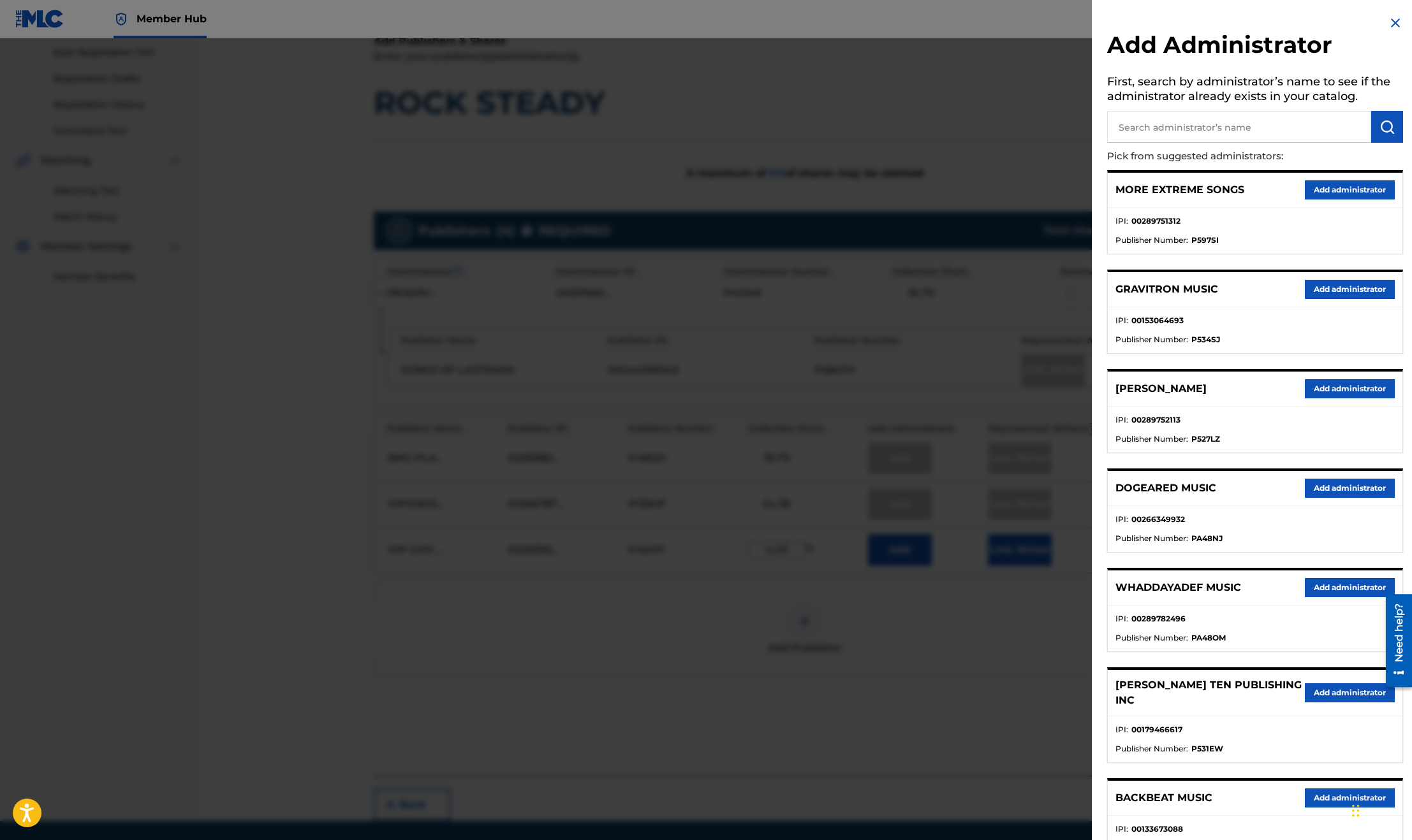
click at [1181, 125] on input "text" at bounding box center [1240, 127] width 264 height 32
type input "bluewater m"
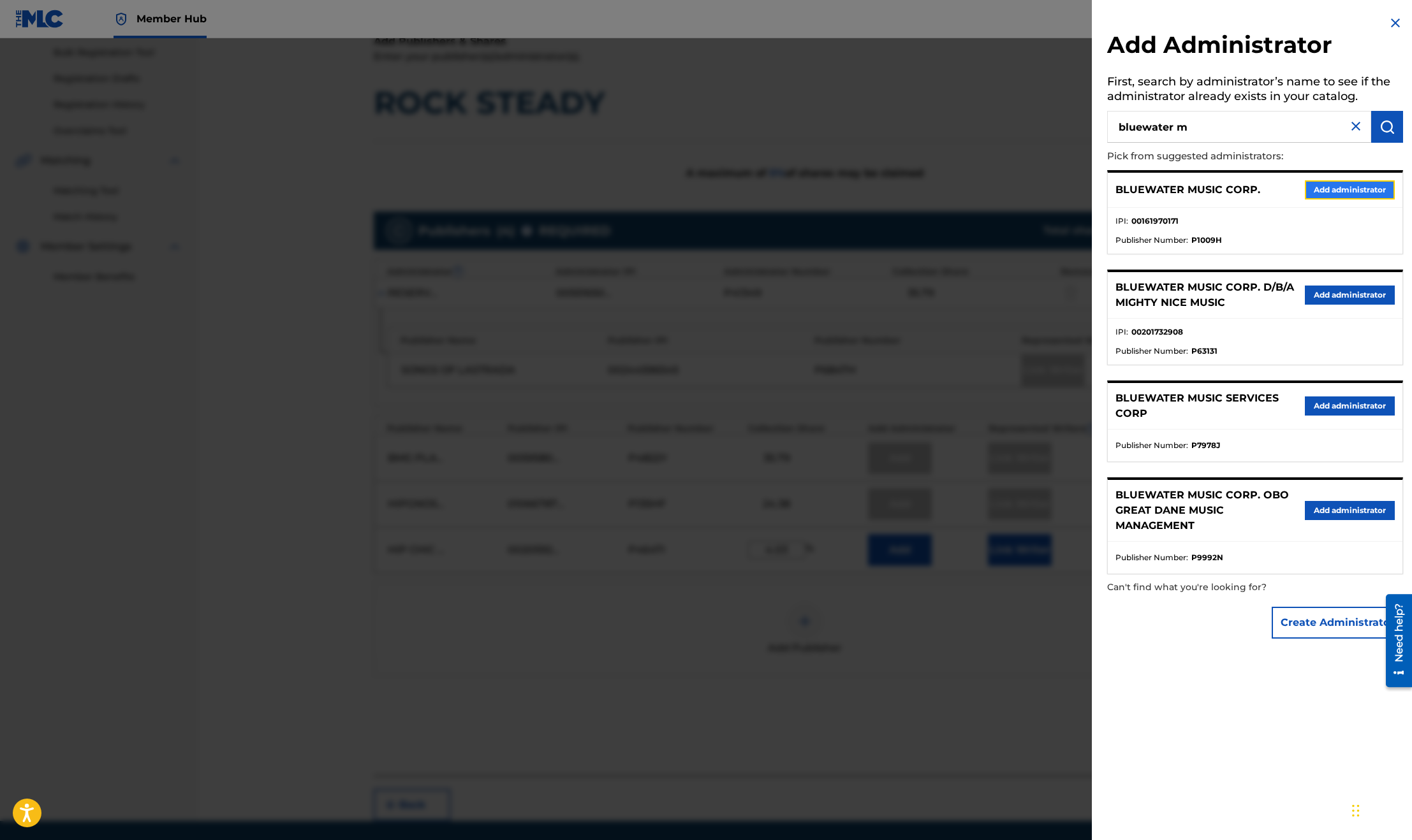
click at [1346, 190] on button "Add administrator" at bounding box center [1350, 190] width 90 height 20
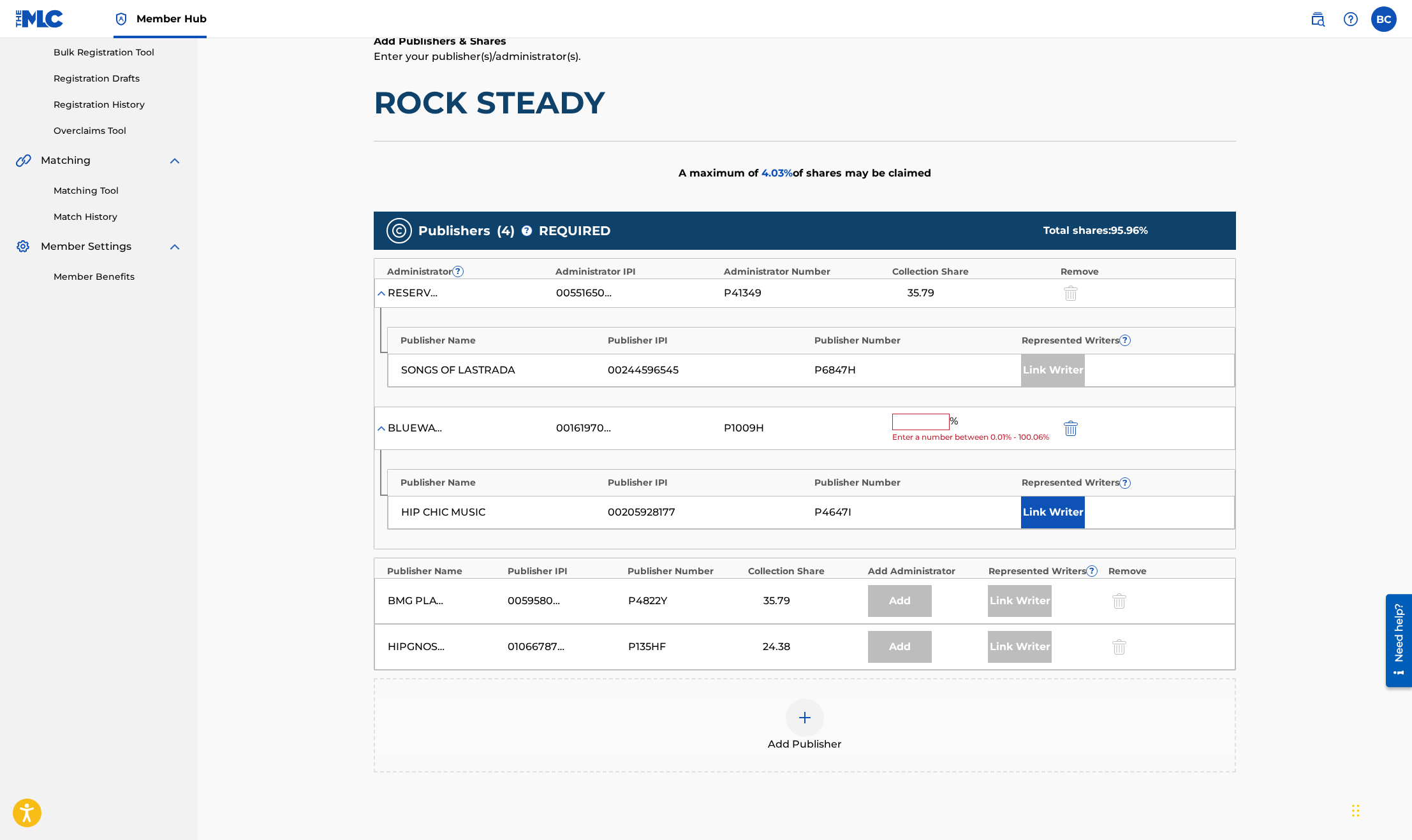
click at [911, 423] on input "text" at bounding box center [921, 422] width 58 height 17
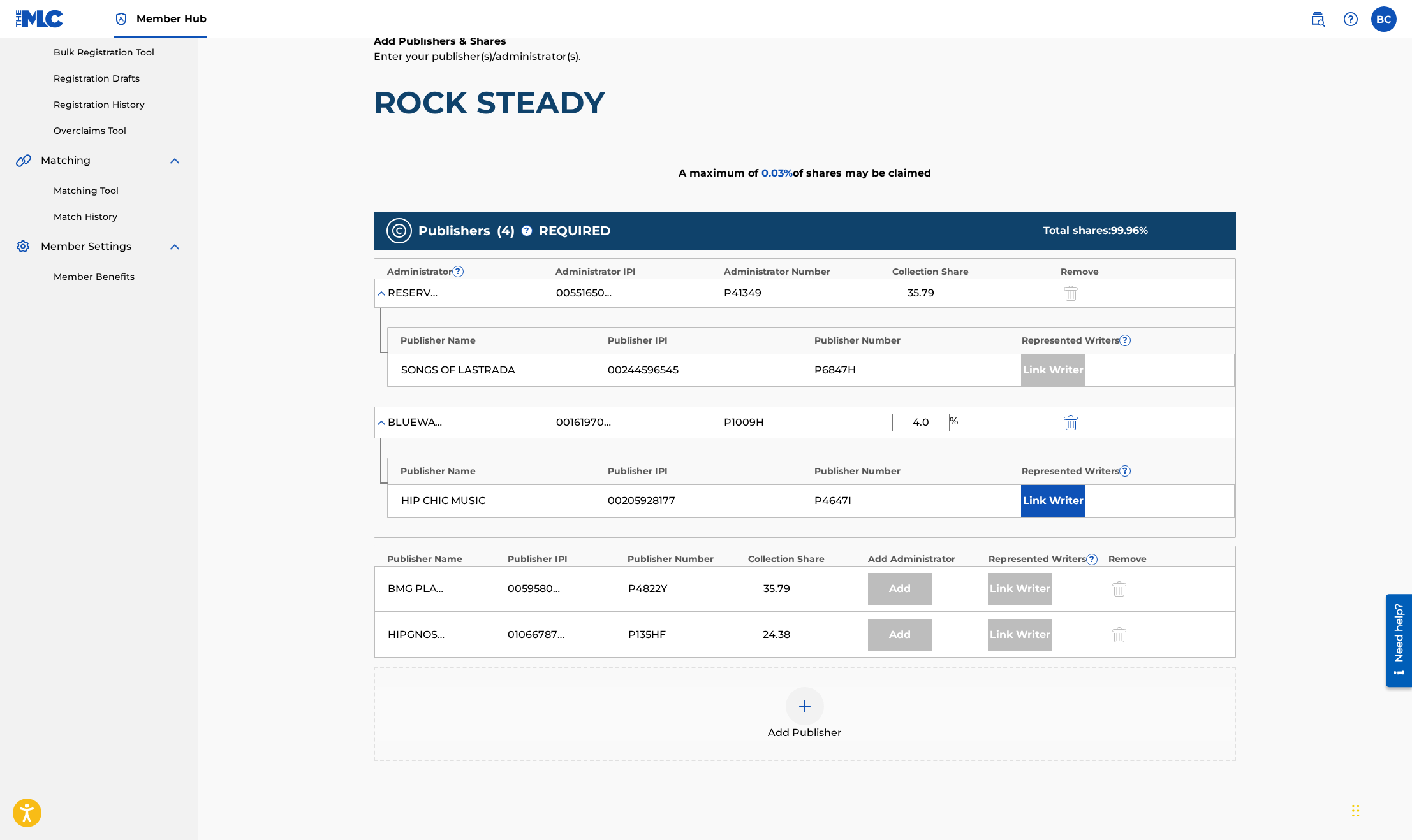
type input "4.03"
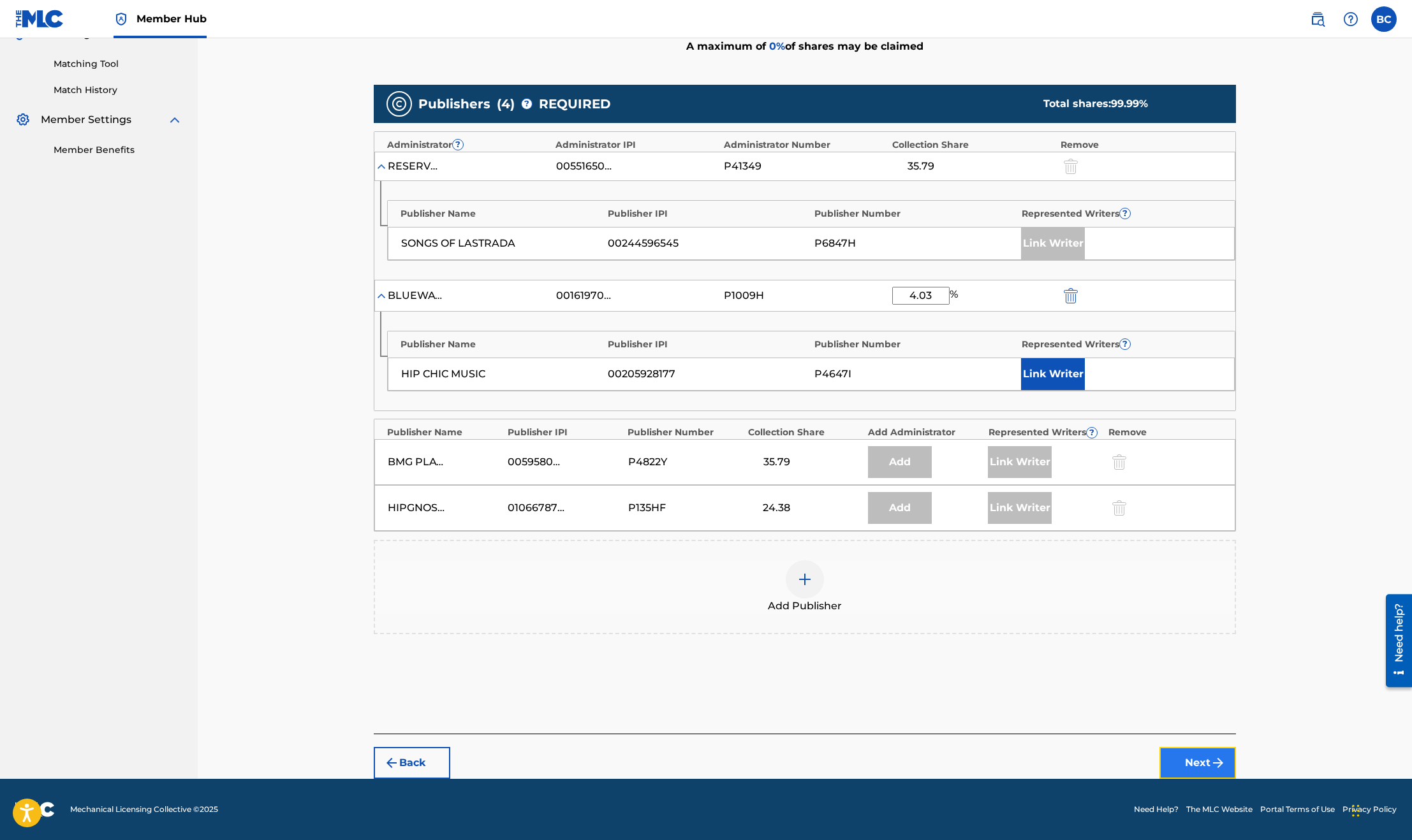
click at [1205, 753] on button "Next" at bounding box center [1198, 763] width 76 height 32
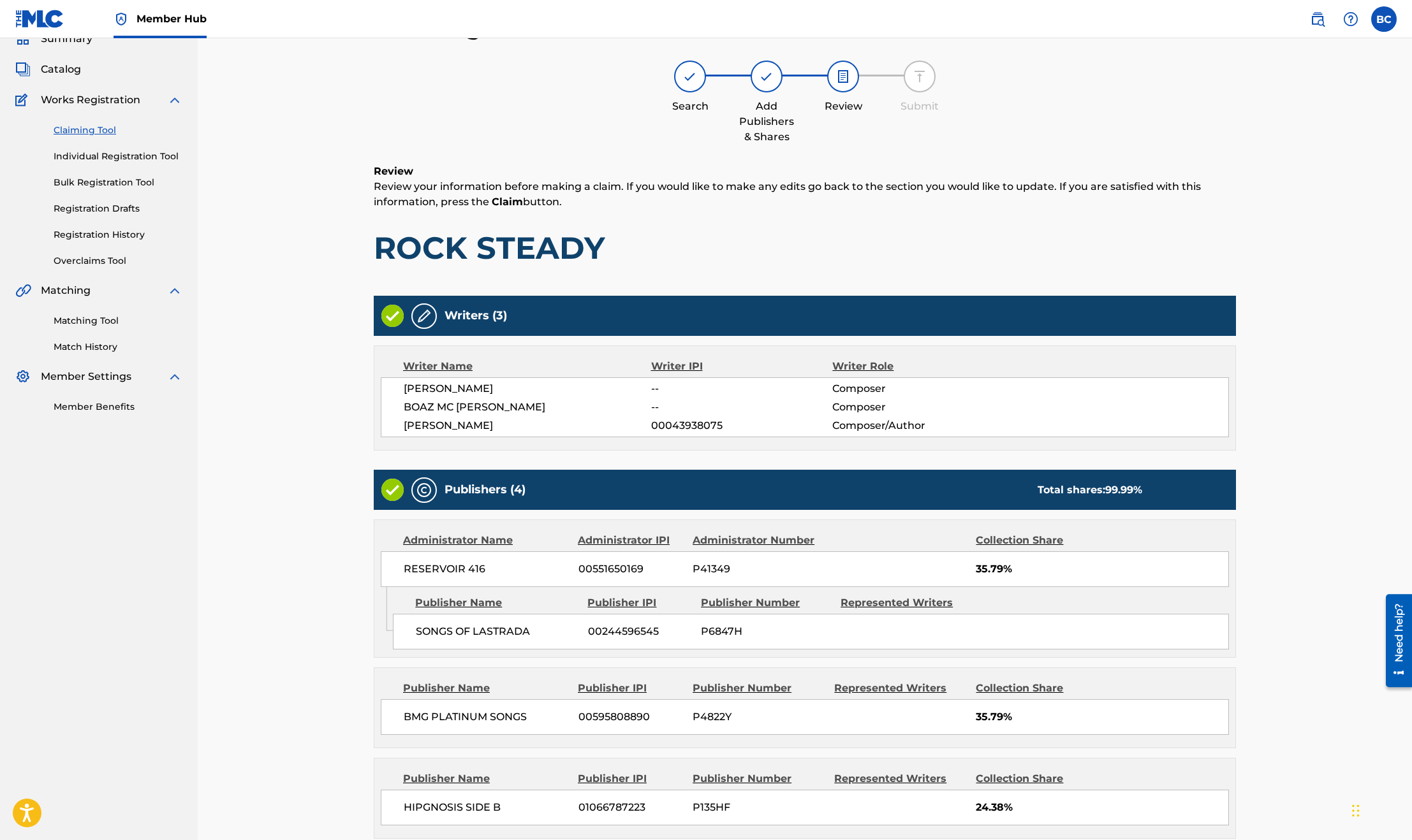
scroll to position [335, 0]
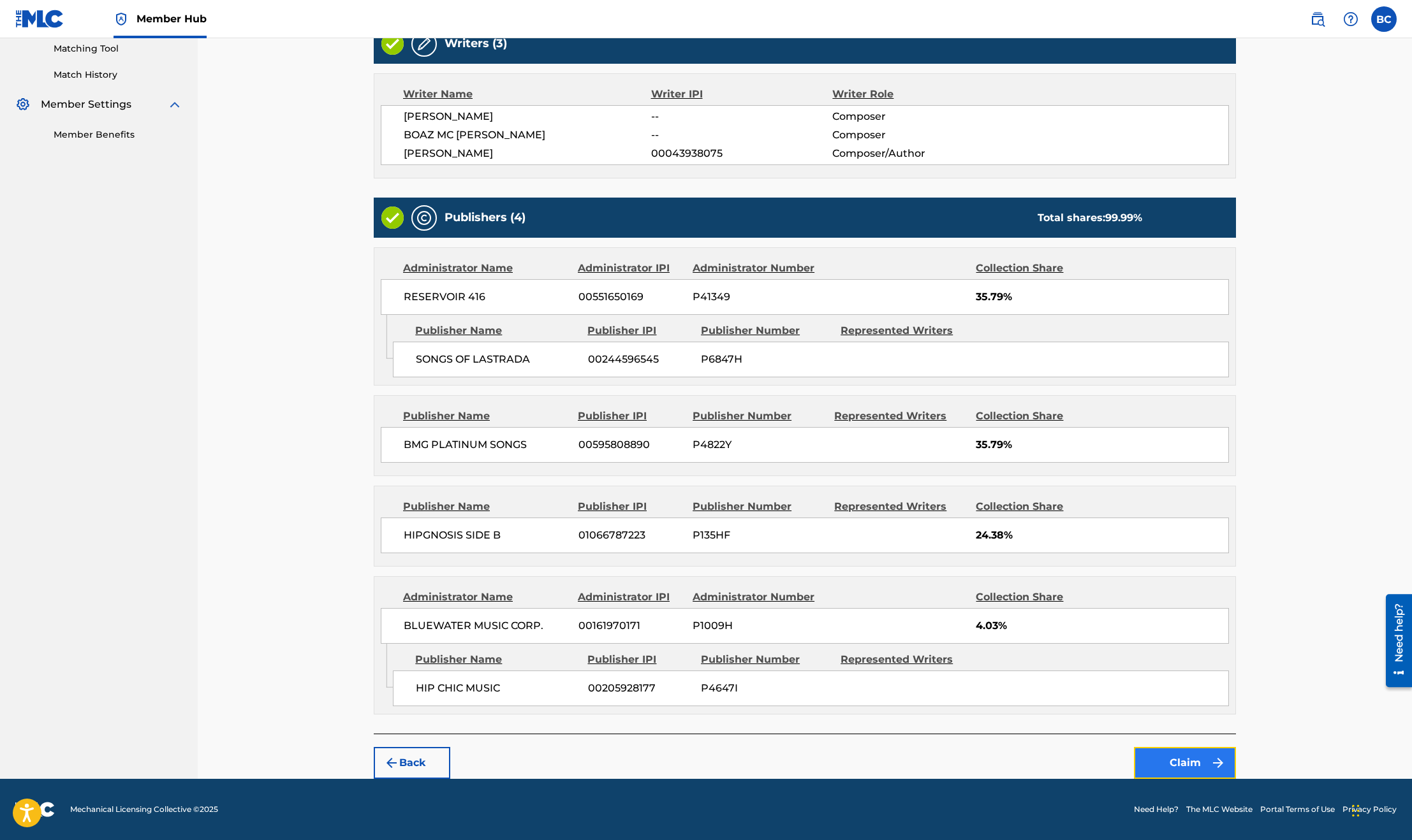
click at [1189, 765] on button "Claim" at bounding box center [1186, 763] width 102 height 32
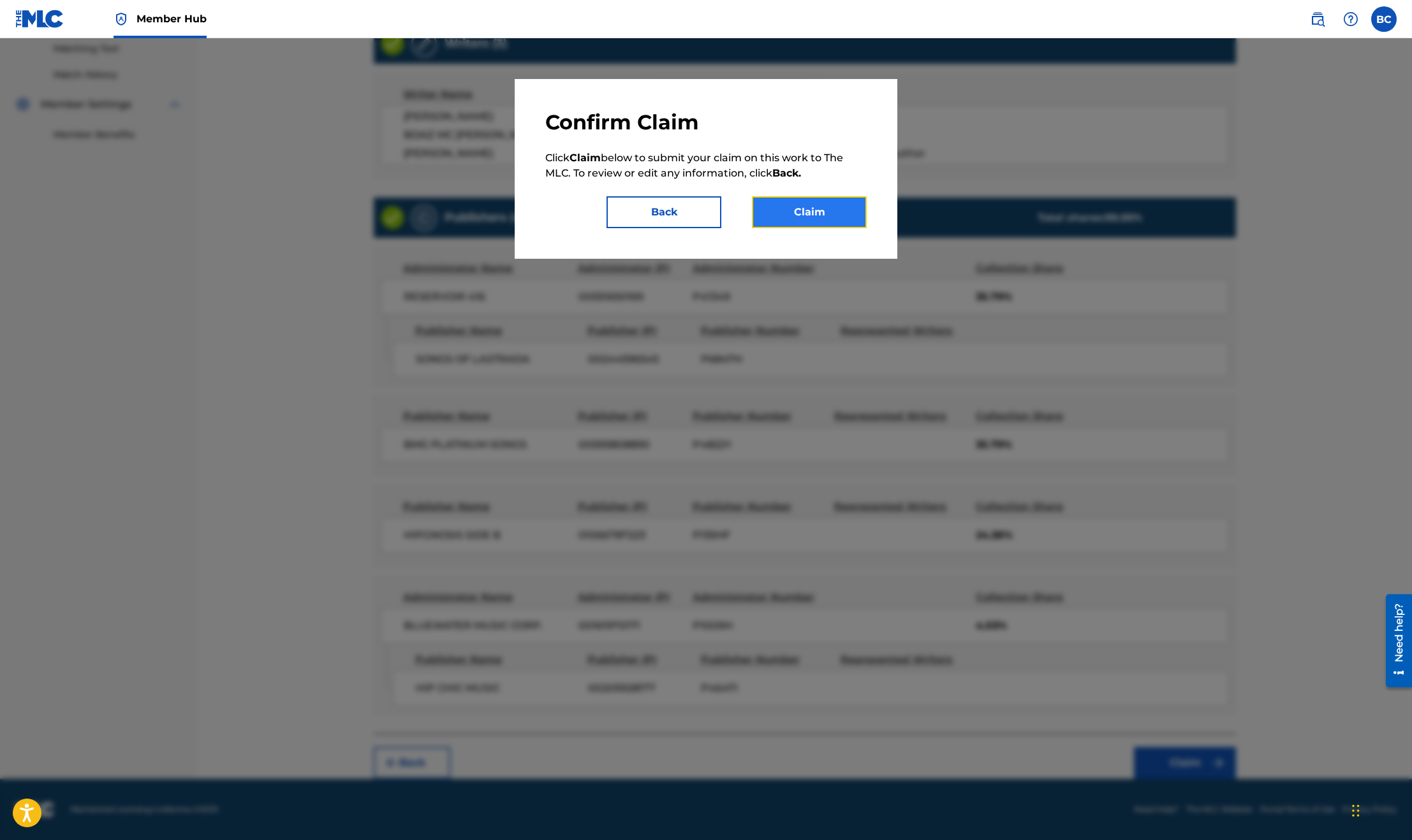
click at [819, 212] on button "Claim" at bounding box center [809, 212] width 114 height 32
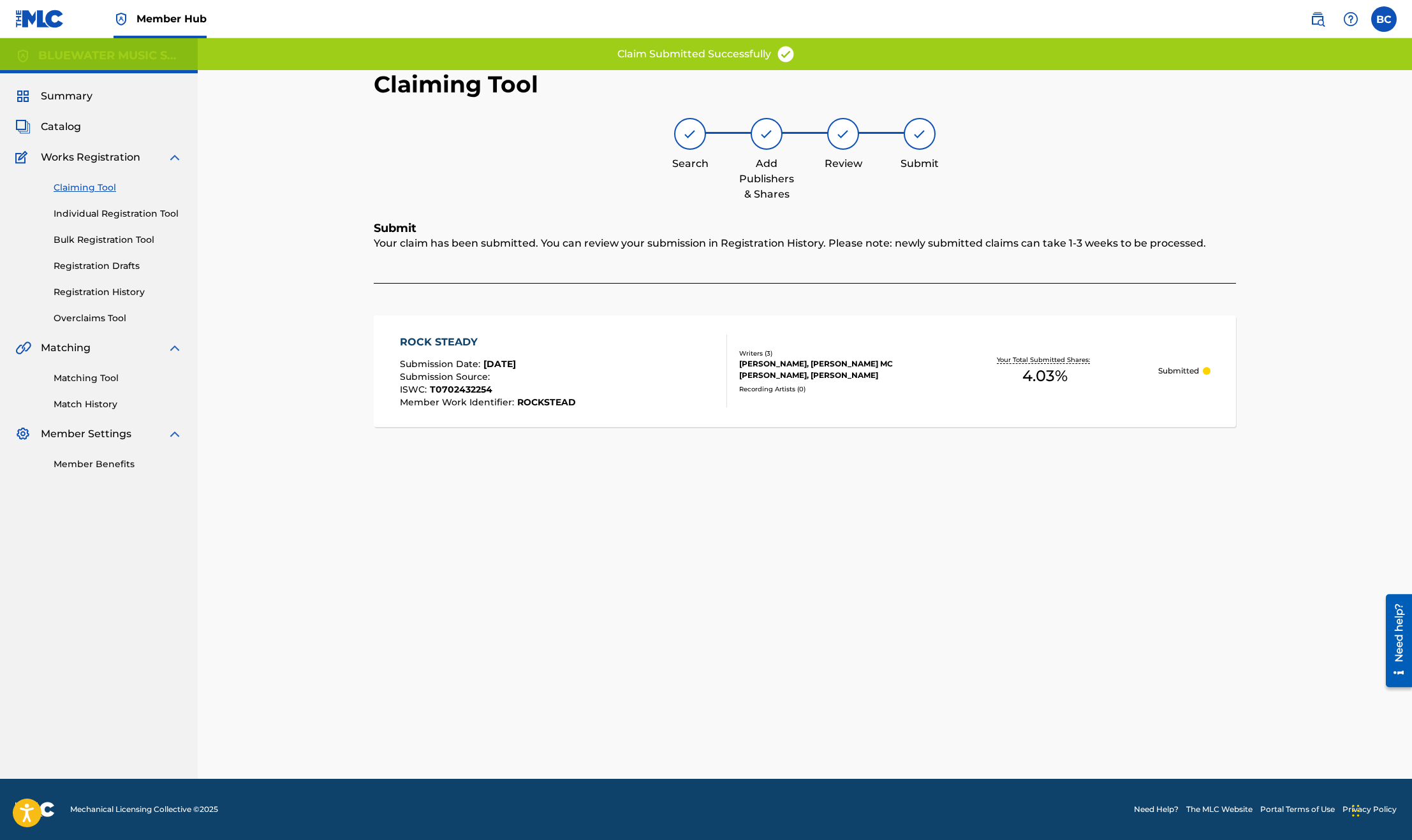
scroll to position [0, 0]
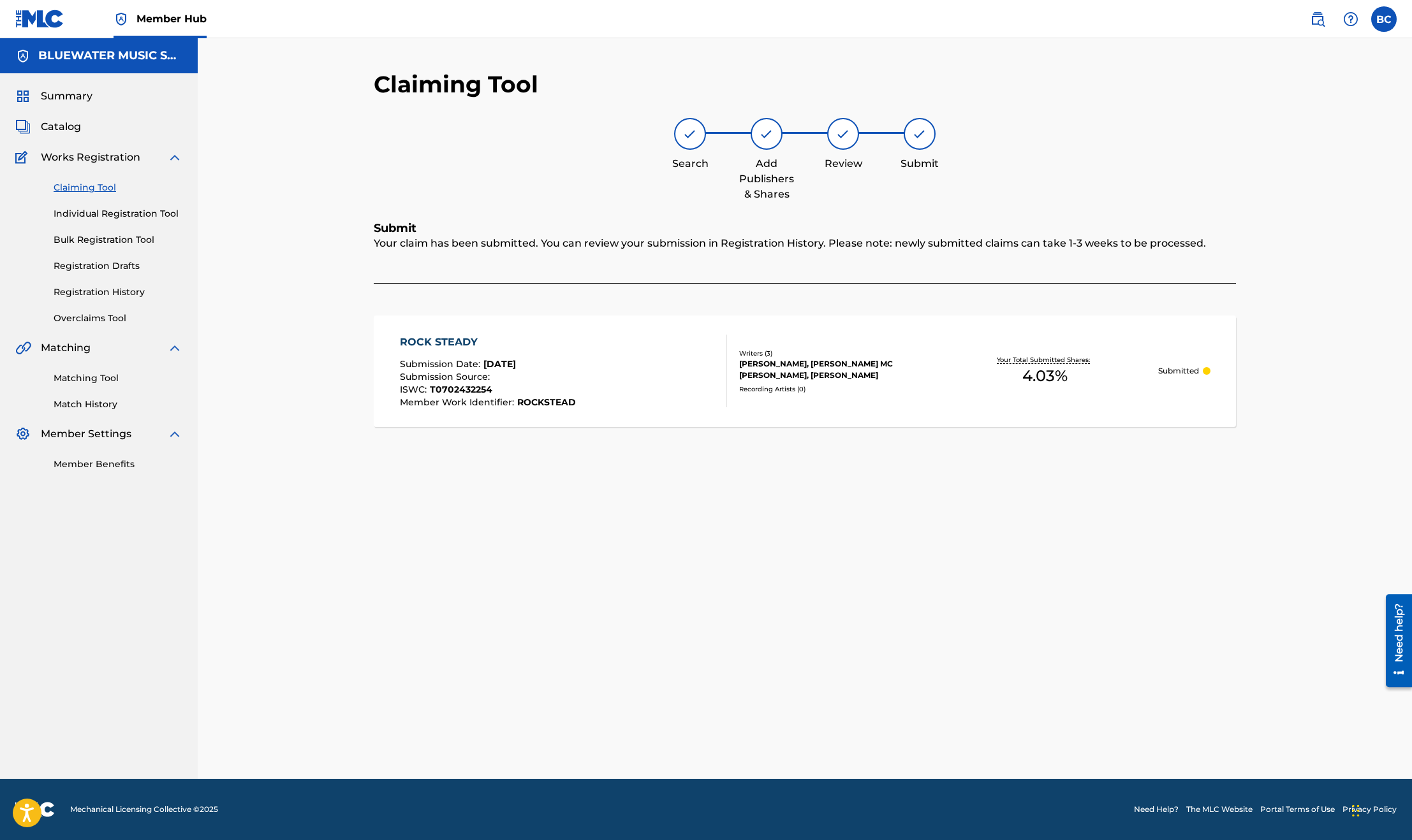
click at [516, 360] on span "Sep 24, 2025" at bounding box center [499, 364] width 33 height 11
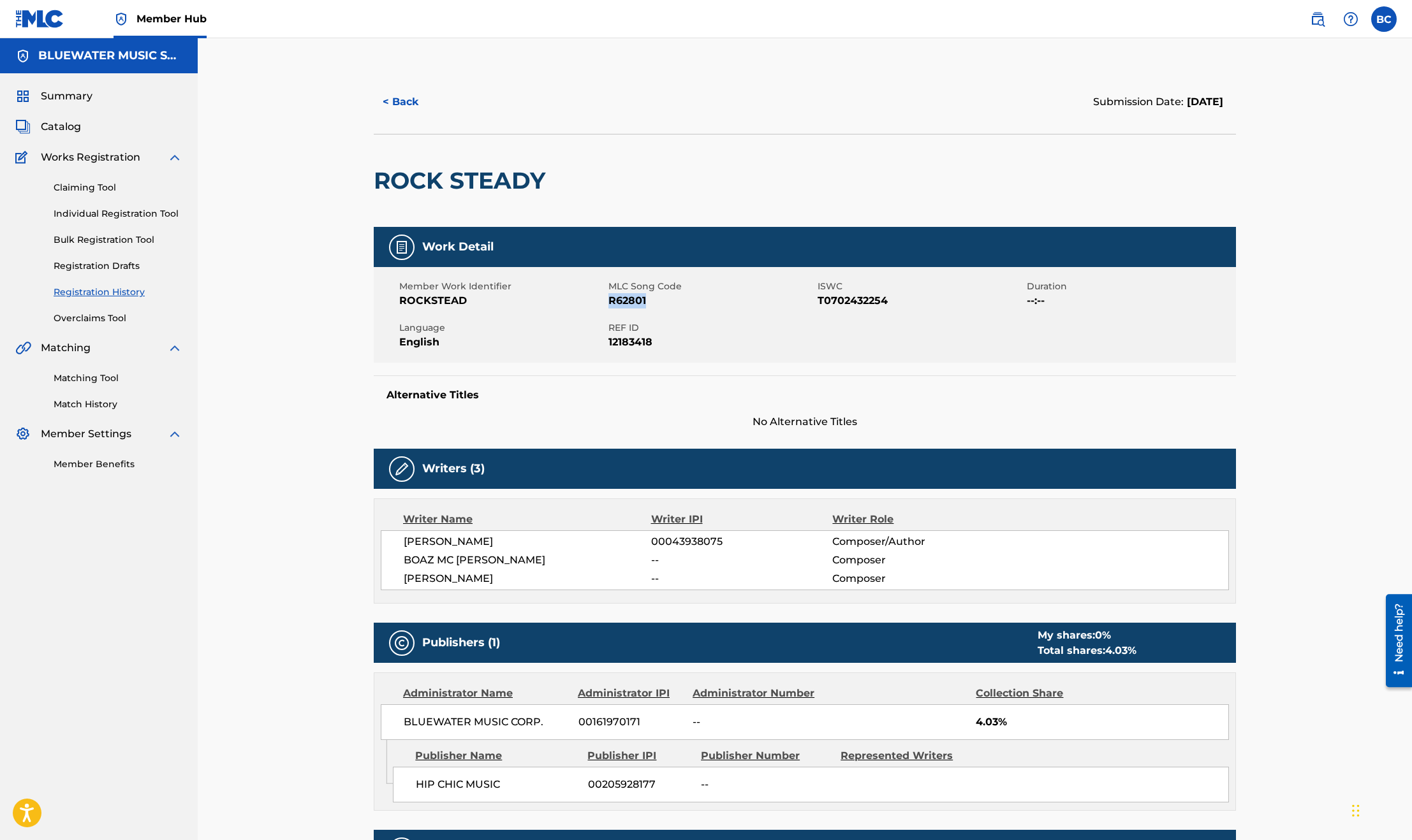
drag, startPoint x: 645, startPoint y: 303, endPoint x: 611, endPoint y: 303, distance: 34.0
click at [611, 303] on span "R62801" at bounding box center [711, 300] width 206 height 15
copy span "R62801"
